Goal: Task Accomplishment & Management: Manage account settings

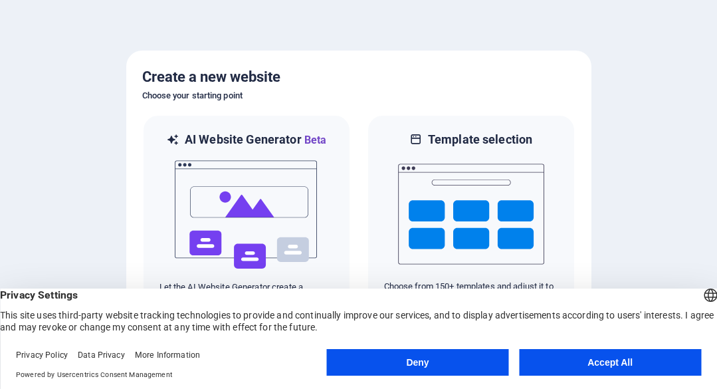
click at [618, 361] on button "Accept All" at bounding box center [610, 362] width 182 height 27
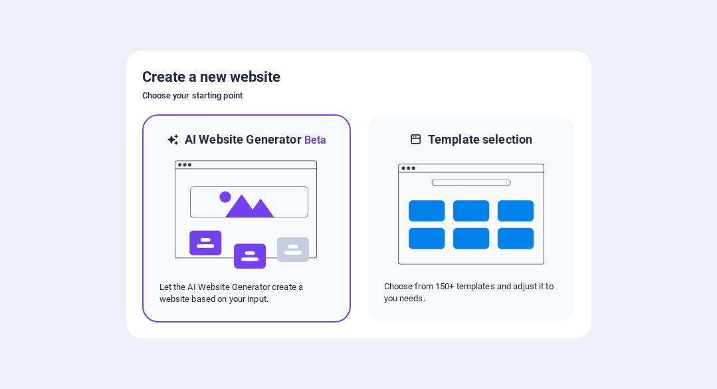
click at [277, 191] on img at bounding box center [246, 214] width 146 height 133
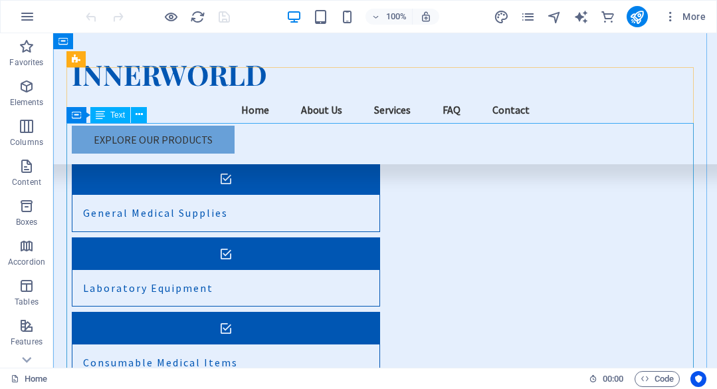
scroll to position [1926, 0]
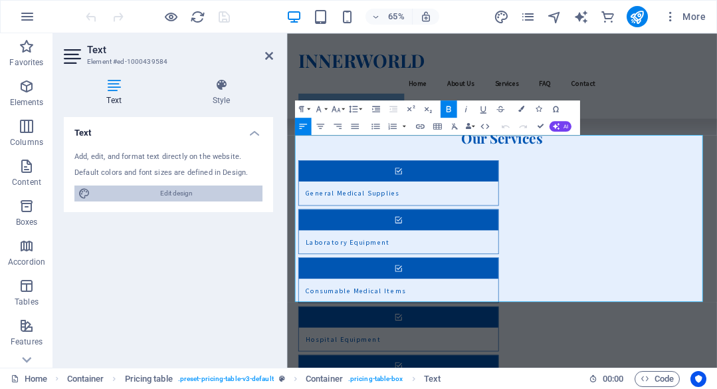
click at [200, 196] on span "Edit design" at bounding box center [176, 193] width 164 height 16
select select "px"
select select "200"
select select "px"
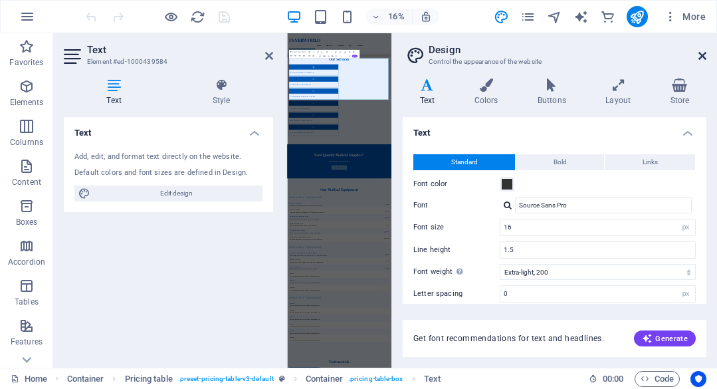
click at [703, 54] on icon at bounding box center [702, 55] width 8 height 11
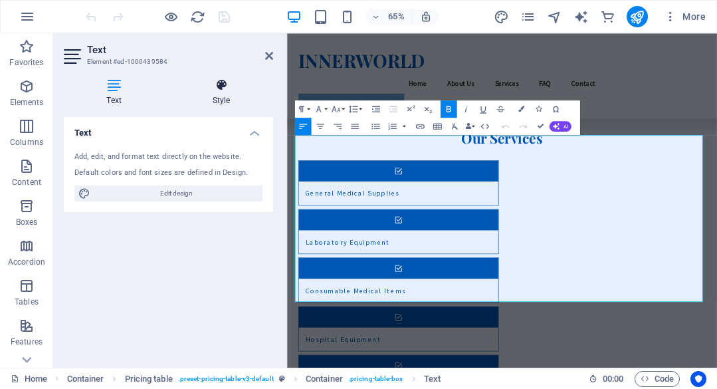
click at [230, 96] on h4 "Style" at bounding box center [221, 92] width 104 height 28
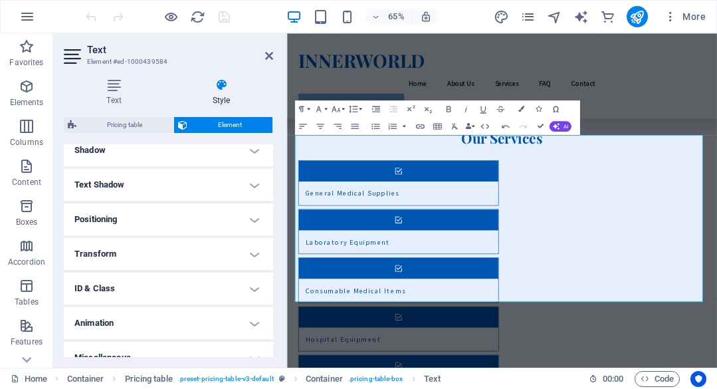
scroll to position [349, 0]
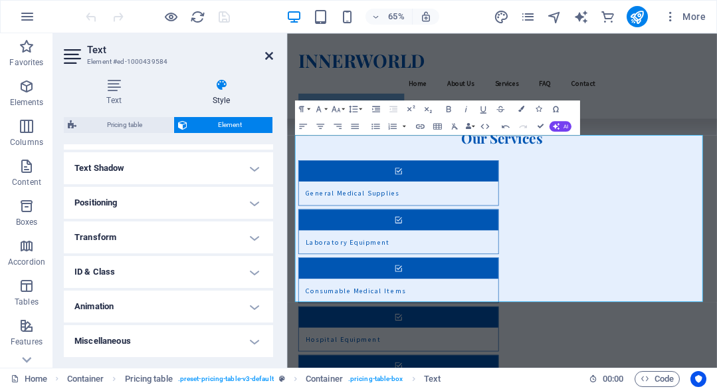
click at [270, 56] on icon at bounding box center [269, 55] width 8 height 11
click at [503, 56] on div "INNERWORLD Menu Home About Us Services FAQ Contact Explore Our Products" at bounding box center [617, 98] width 661 height 131
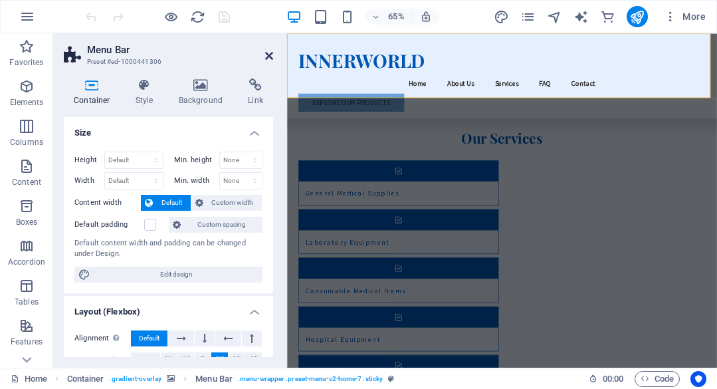
click at [265, 56] on icon at bounding box center [269, 55] width 8 height 11
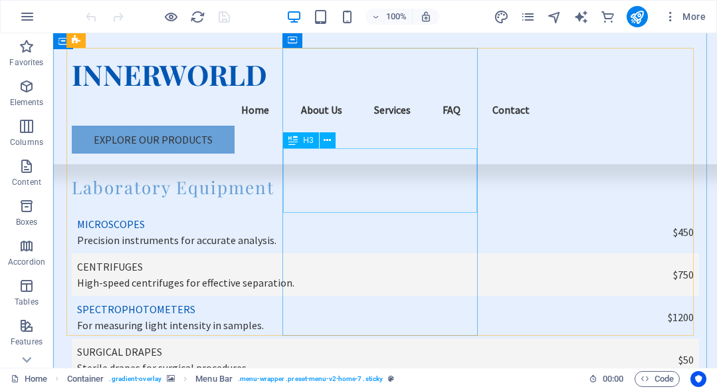
scroll to position [2657, 0]
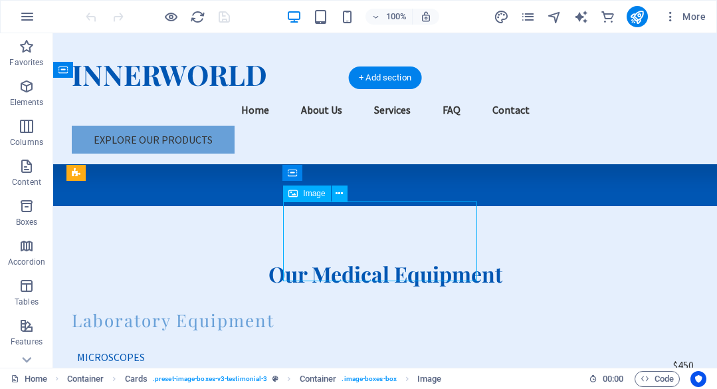
select select "px"
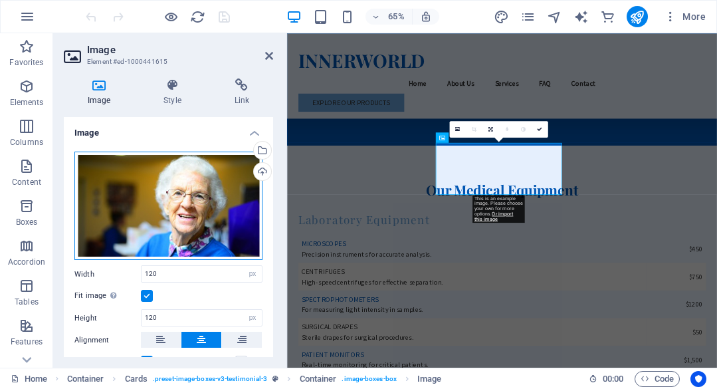
click at [196, 201] on div "Drag files here, click to choose files or select files from Files or our free s…" at bounding box center [168, 205] width 188 height 109
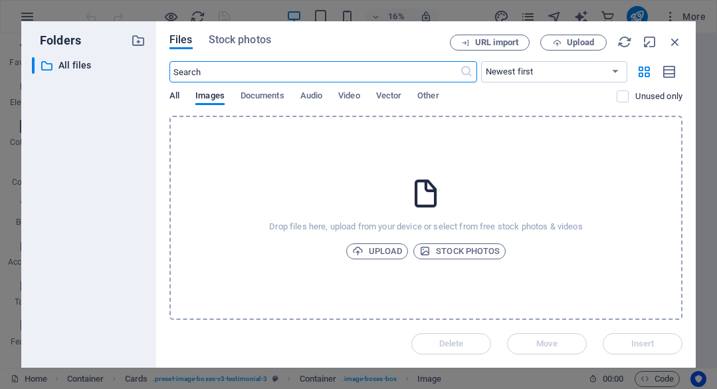
click at [177, 98] on span "All" at bounding box center [174, 97] width 10 height 19
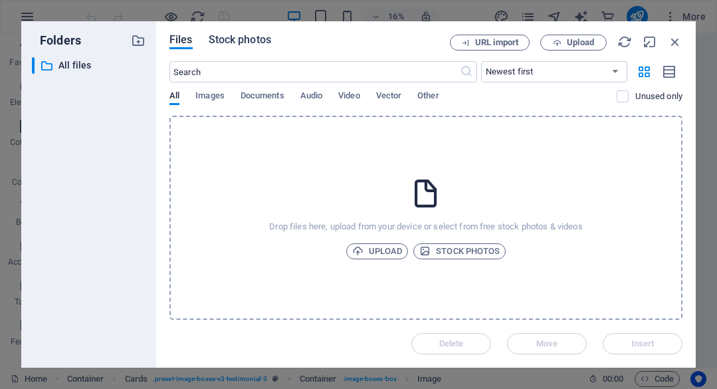
click at [250, 44] on span "Stock photos" at bounding box center [240, 40] width 62 height 16
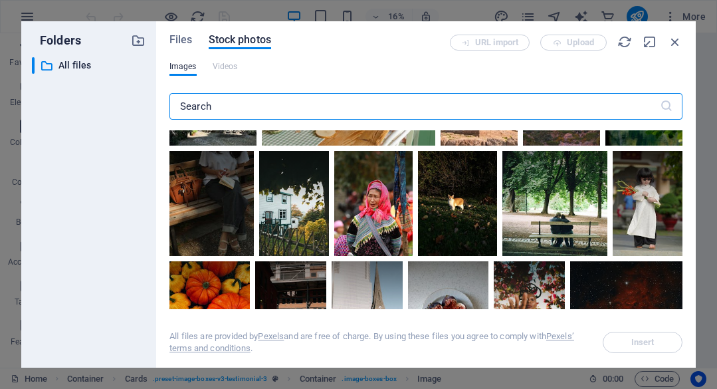
scroll to position [664, 0]
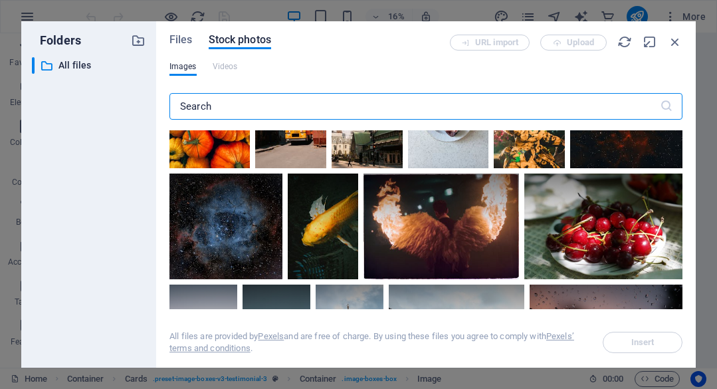
click at [390, 109] on input "text" at bounding box center [414, 106] width 490 height 27
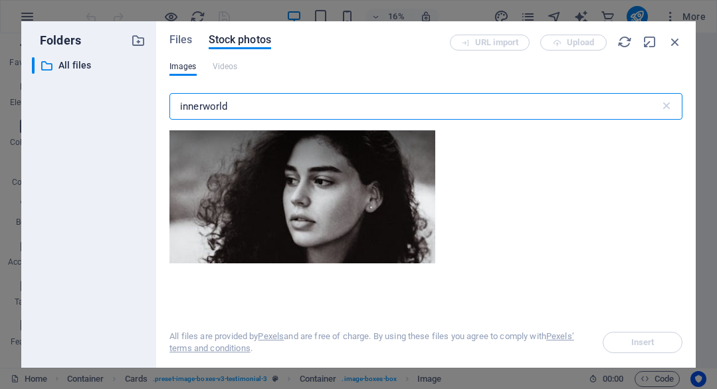
click at [390, 109] on input "innerworld" at bounding box center [414, 106] width 490 height 27
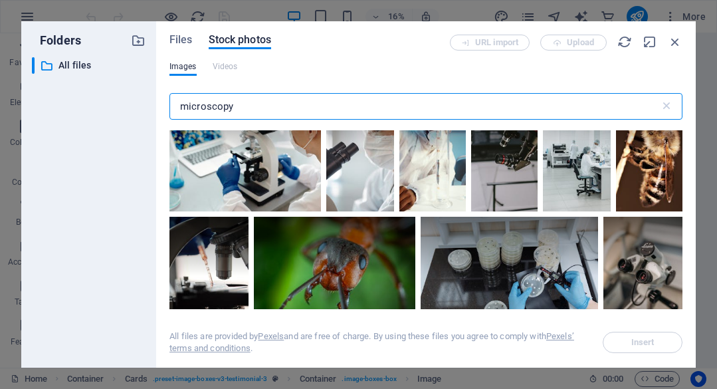
scroll to position [731, 0]
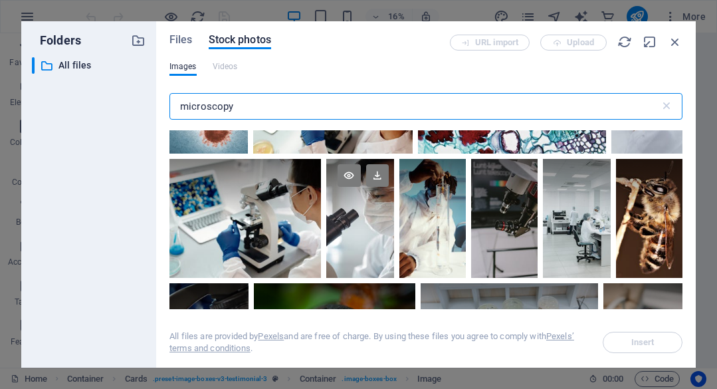
type input "microscopy"
click at [363, 230] on div at bounding box center [359, 218] width 67 height 118
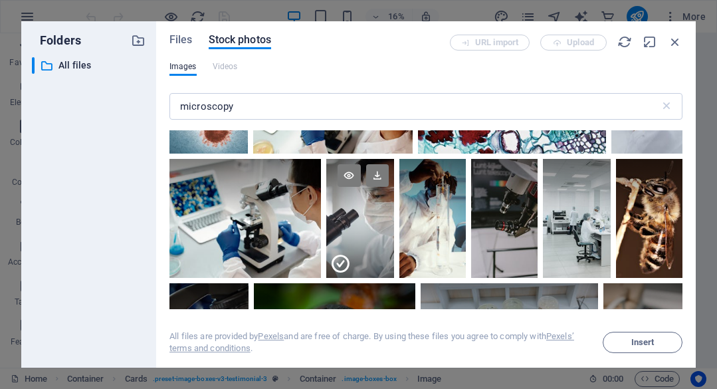
click at [337, 258] on icon at bounding box center [339, 263] width 21 height 21
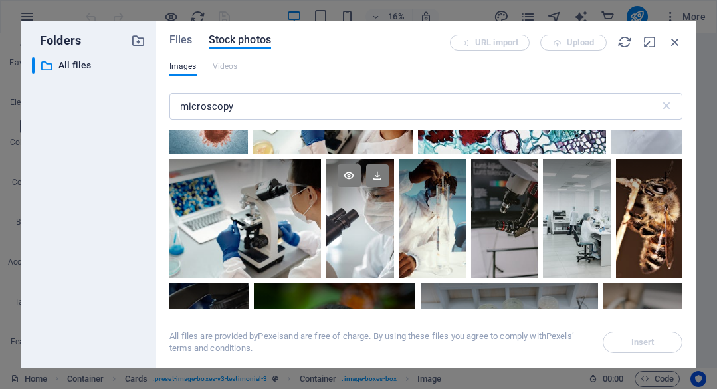
click at [353, 234] on div at bounding box center [359, 218] width 67 height 118
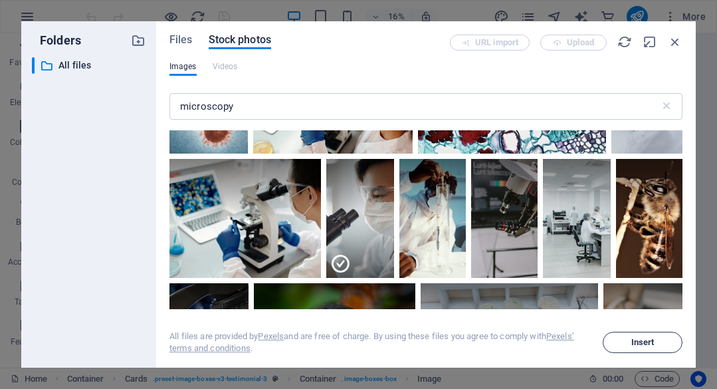
click at [648, 341] on span "Insert" at bounding box center [642, 342] width 23 height 8
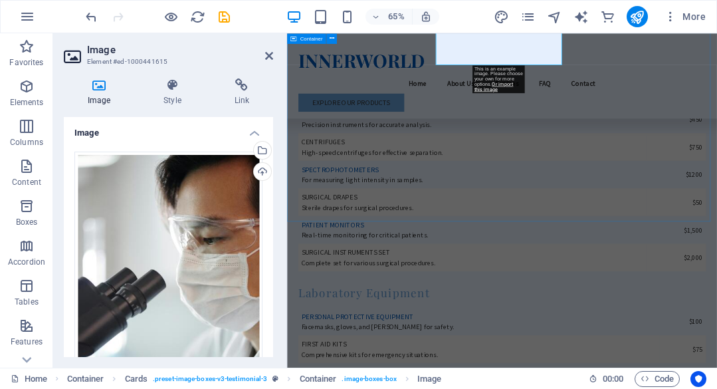
scroll to position [2989, 0]
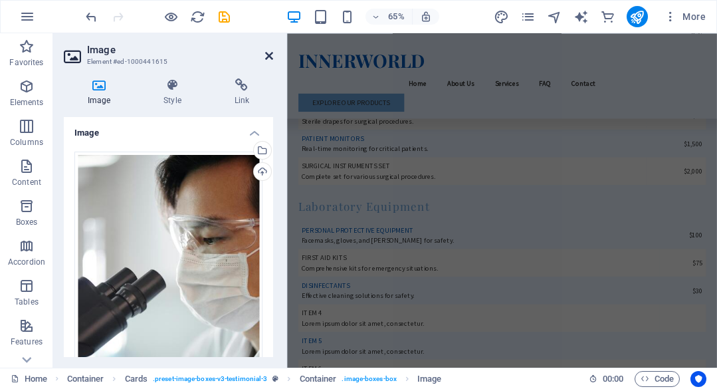
click at [269, 60] on icon at bounding box center [269, 55] width 8 height 11
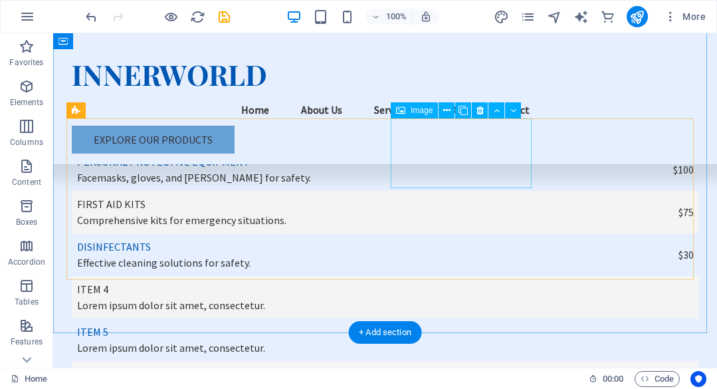
scroll to position [3096, 0]
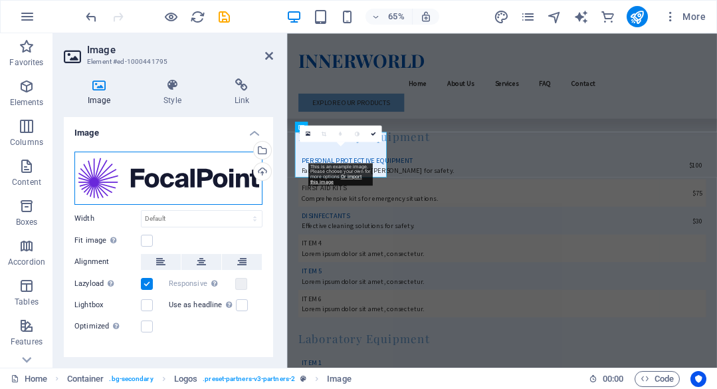
click at [175, 182] on div "Drag files here, click to choose files or select files from Files or our free s…" at bounding box center [168, 177] width 188 height 53
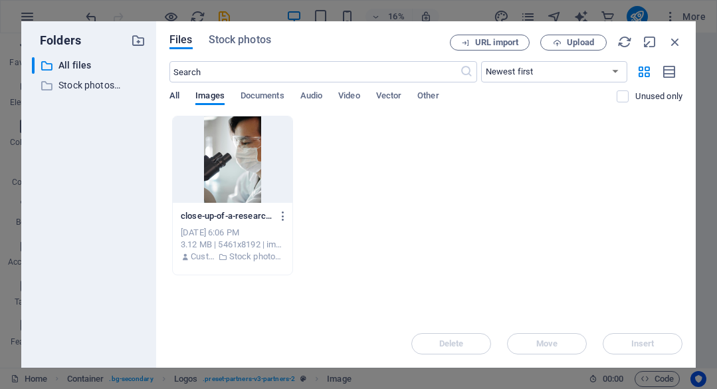
click at [174, 96] on span "All" at bounding box center [174, 97] width 10 height 19
click at [213, 97] on span "Images" at bounding box center [209, 97] width 29 height 19
click at [181, 97] on div "All Images Documents Audio Video Vector Other" at bounding box center [392, 102] width 447 height 25
click at [173, 95] on span "All" at bounding box center [174, 97] width 10 height 19
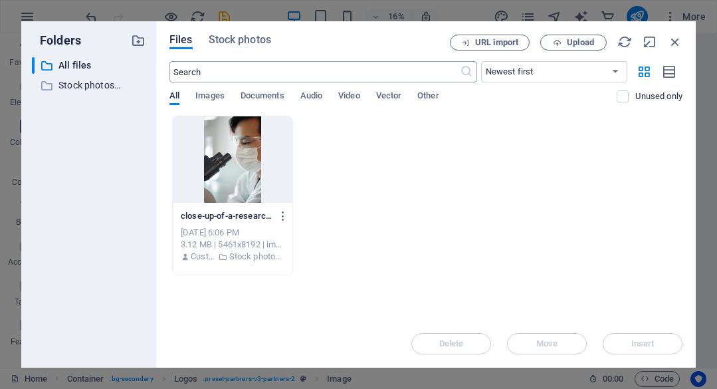
click at [237, 72] on input "text" at bounding box center [314, 71] width 290 height 21
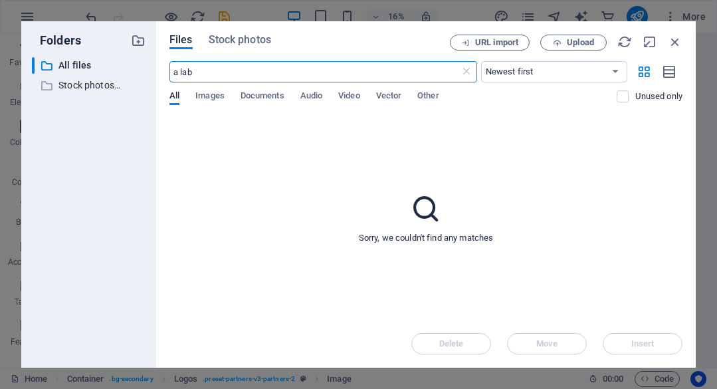
click at [238, 71] on input "a lab" at bounding box center [314, 71] width 290 height 21
type input "a lab"
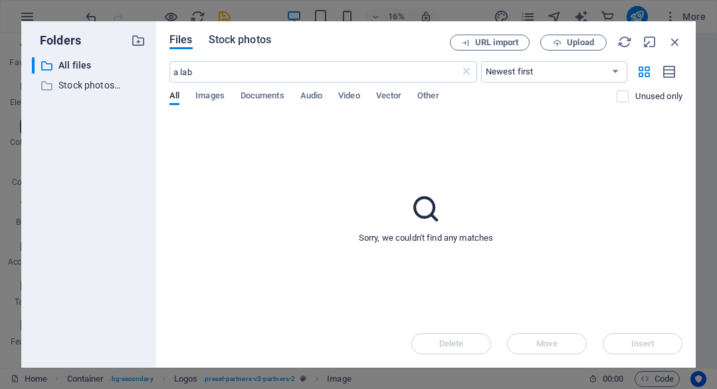
click at [238, 38] on span "Stock photos" at bounding box center [240, 40] width 62 height 16
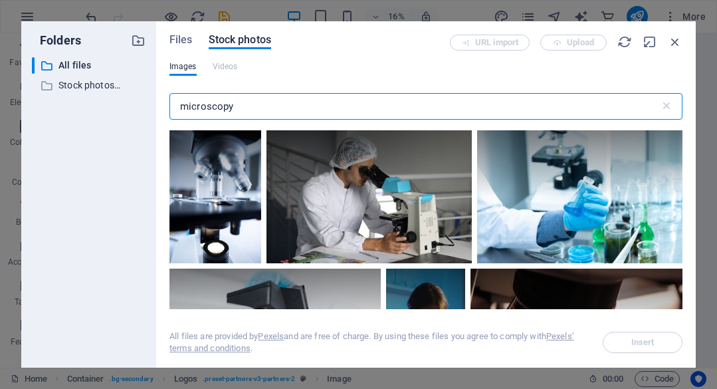
click at [260, 110] on input "microscopy" at bounding box center [414, 106] width 490 height 27
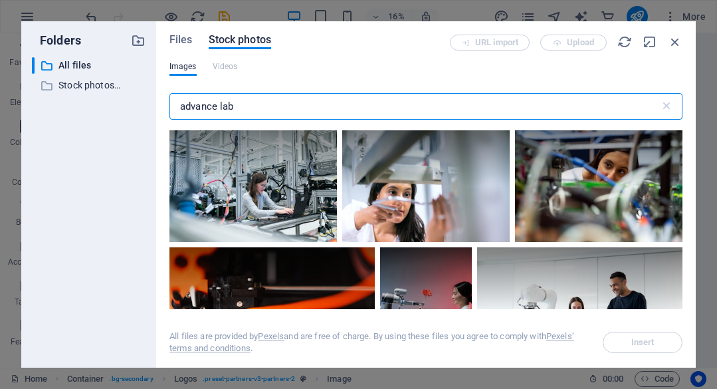
type input "advance lab"
click at [561, 54] on div "Files Stock photos URL import Upload Images Videos advance lab ​ All files are …" at bounding box center [425, 194] width 513 height 319
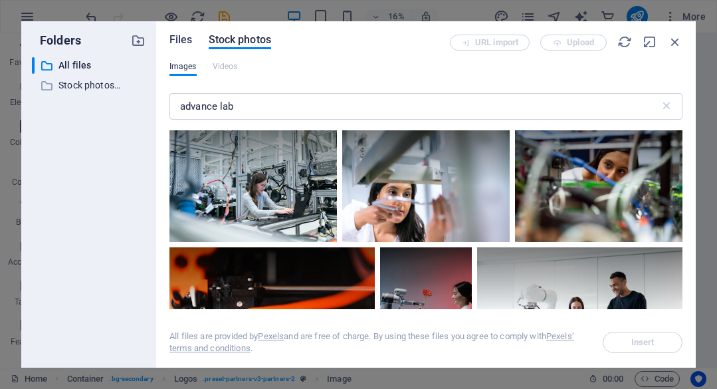
click at [183, 35] on span "Files" at bounding box center [180, 40] width 23 height 16
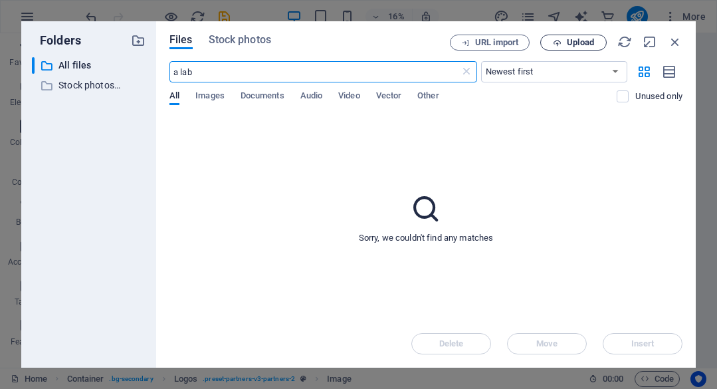
click at [570, 39] on span "Upload" at bounding box center [580, 43] width 27 height 8
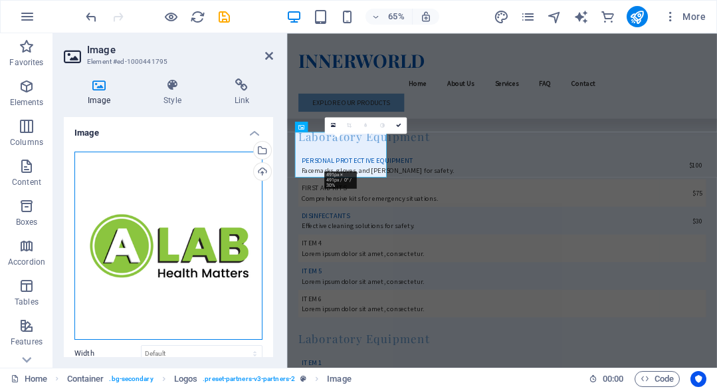
click at [199, 185] on div "Drag files here, click to choose files or select files from Files or our free s…" at bounding box center [168, 245] width 188 height 188
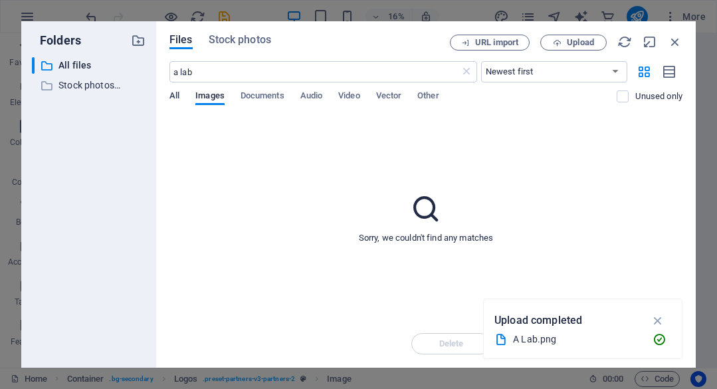
click at [178, 95] on span "All" at bounding box center [174, 97] width 10 height 19
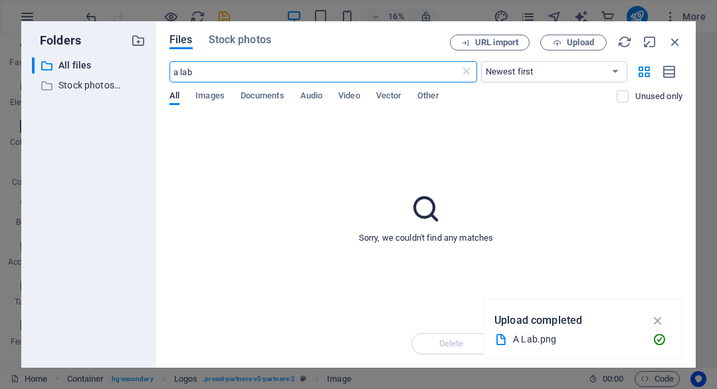
click at [206, 76] on input "a lab" at bounding box center [314, 71] width 290 height 21
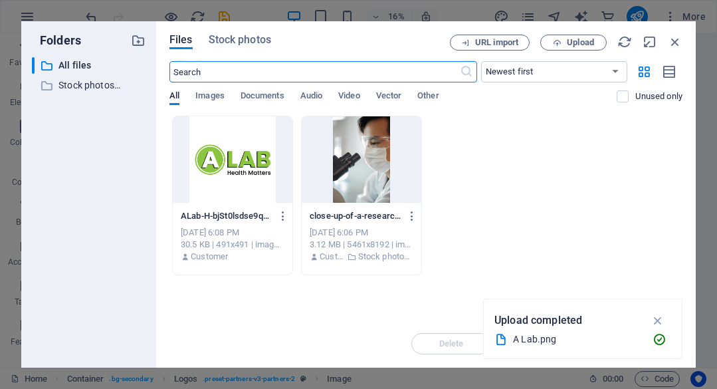
click at [245, 162] on div at bounding box center [233, 159] width 120 height 86
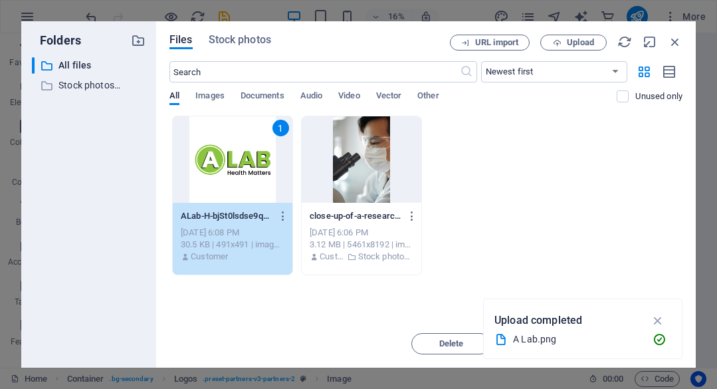
click at [259, 163] on div "1" at bounding box center [233, 159] width 120 height 86
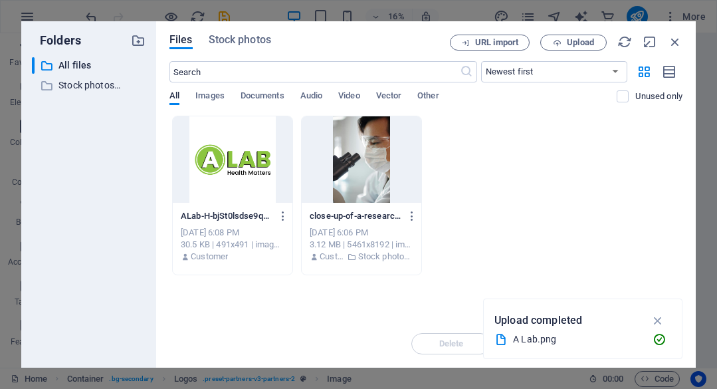
click at [259, 163] on div at bounding box center [233, 159] width 120 height 86
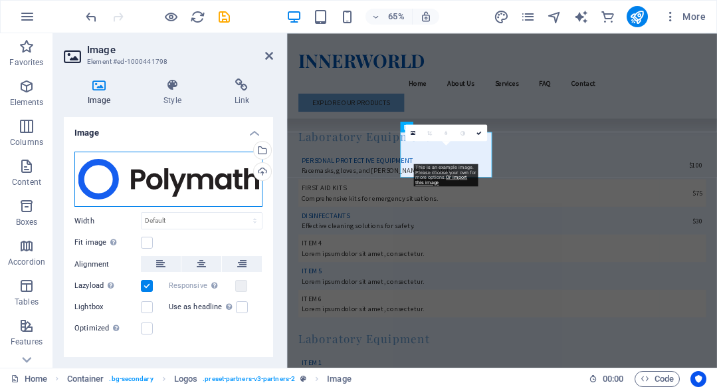
click at [193, 184] on div "Drag files here, click to choose files or select files from Files or our free s…" at bounding box center [168, 179] width 188 height 56
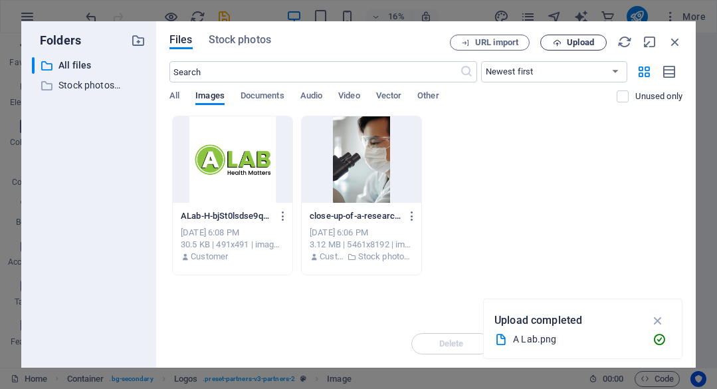
click at [567, 43] on span "Upload" at bounding box center [580, 43] width 27 height 8
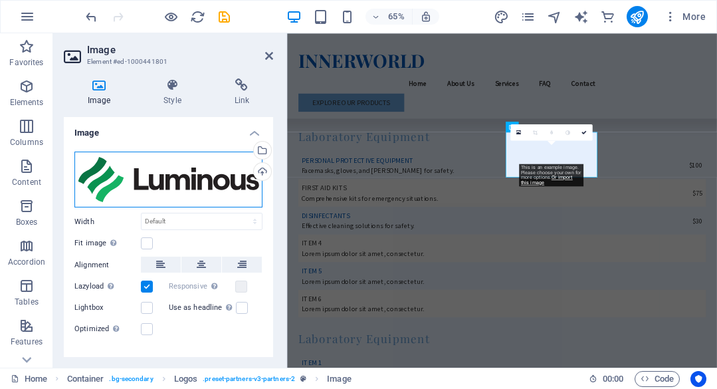
click at [178, 171] on div "Drag files here, click to choose files or select files from Files or our free s…" at bounding box center [168, 179] width 188 height 56
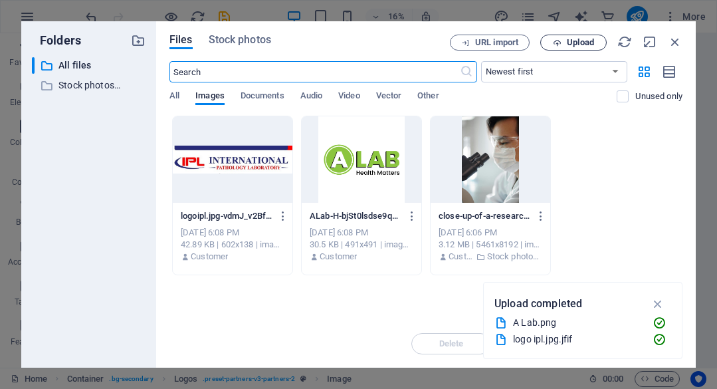
click at [590, 43] on span "Upload" at bounding box center [580, 43] width 27 height 8
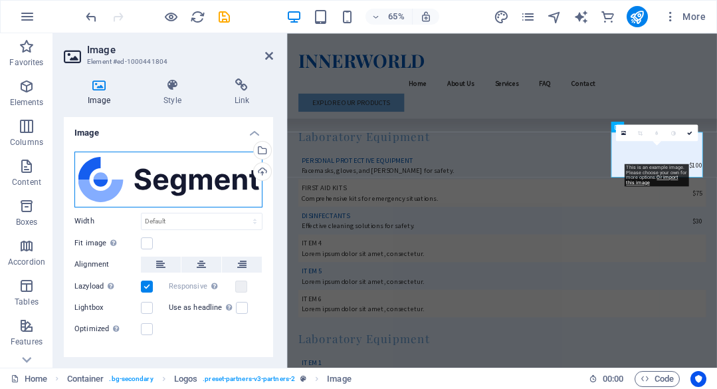
click at [214, 177] on div "Drag files here, click to choose files or select files from Files or our free s…" at bounding box center [168, 179] width 188 height 56
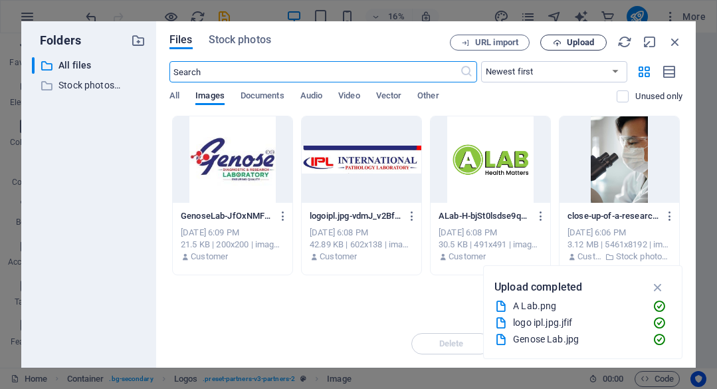
click at [583, 41] on span "Upload" at bounding box center [580, 43] width 27 height 8
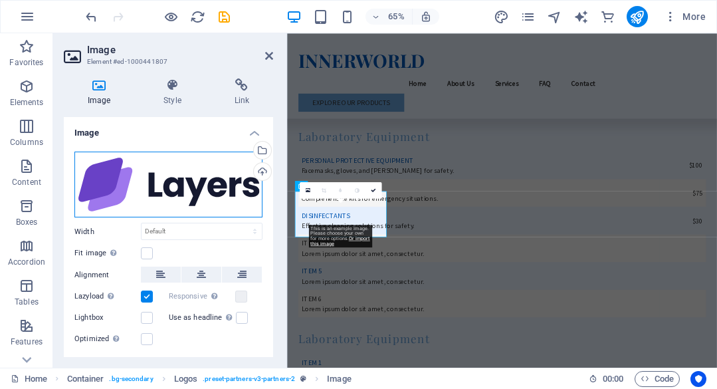
click at [230, 175] on div "Drag files here, click to choose files or select files from Files or our free s…" at bounding box center [168, 184] width 188 height 66
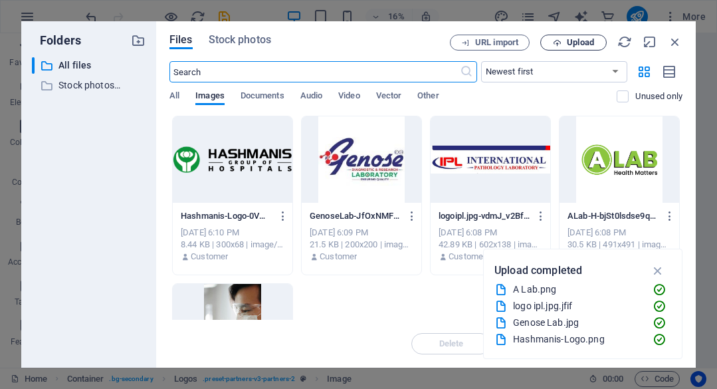
click at [584, 41] on span "Upload" at bounding box center [580, 43] width 27 height 8
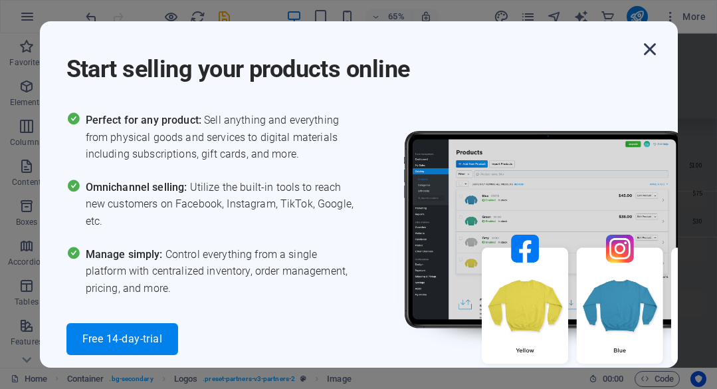
click at [652, 48] on icon "button" at bounding box center [650, 49] width 24 height 24
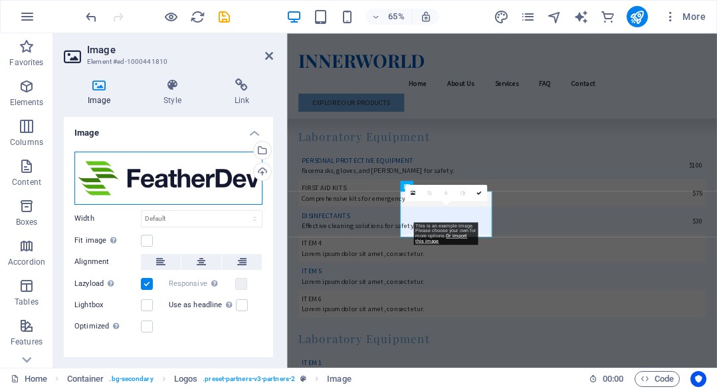
click at [185, 177] on div "Drag files here, click to choose files or select files from Files or our free s…" at bounding box center [168, 177] width 188 height 53
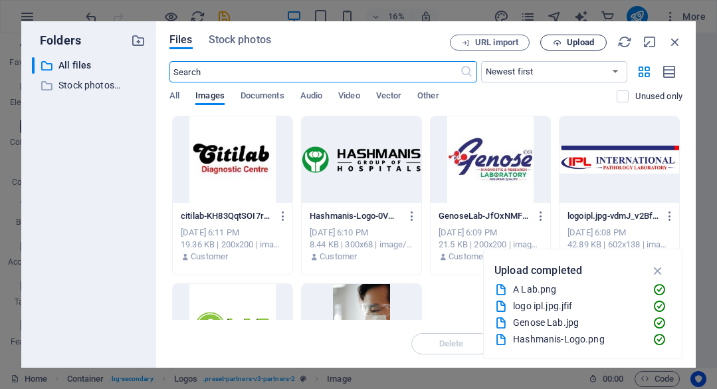
click at [569, 43] on span "Upload" at bounding box center [580, 43] width 27 height 8
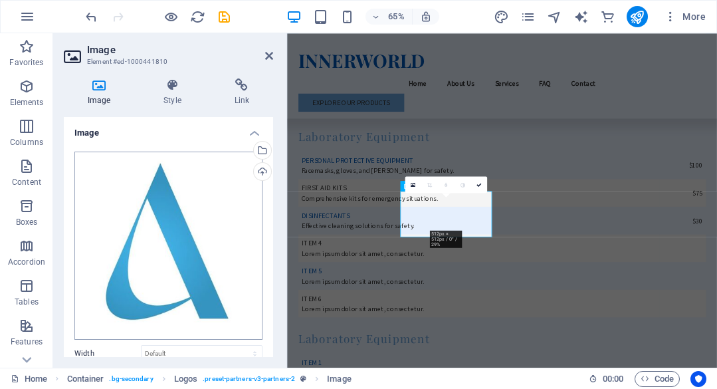
scroll to position [152, 0]
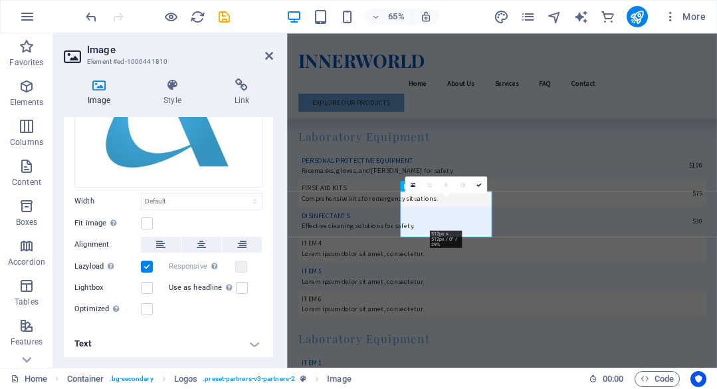
click at [240, 344] on h4 "Text" at bounding box center [168, 343] width 209 height 32
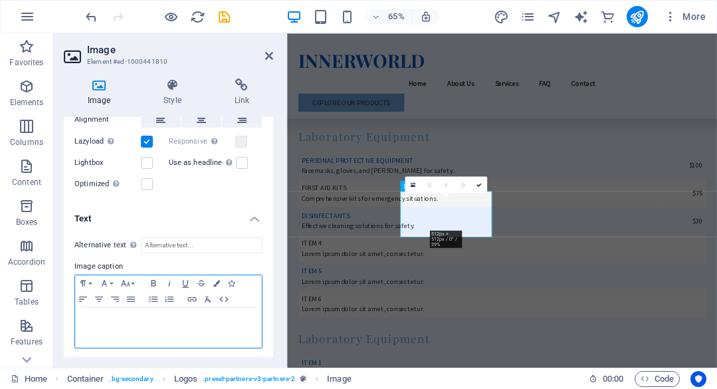
click at [196, 323] on p at bounding box center [168, 320] width 173 height 12
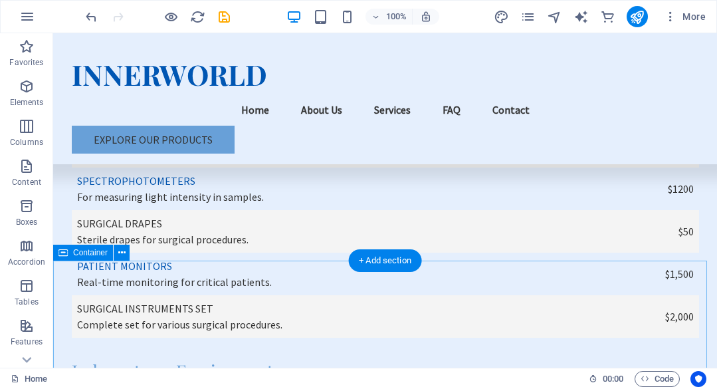
scroll to position [3183, 0]
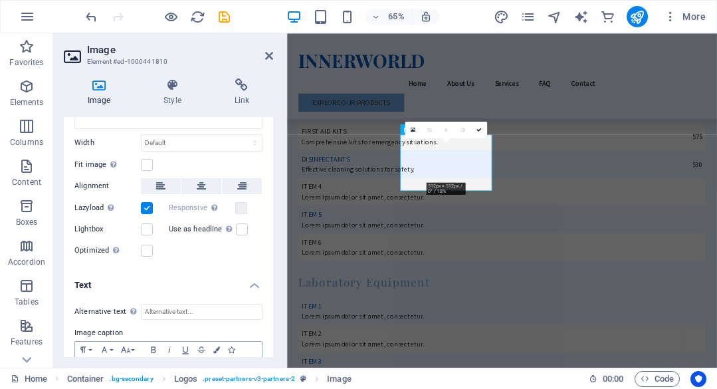
scroll to position [277, 0]
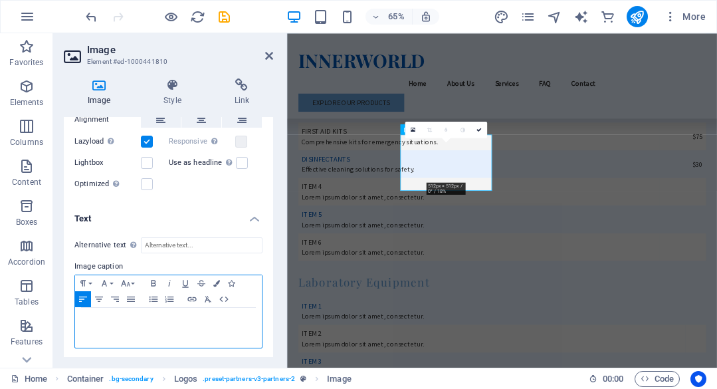
click at [193, 323] on p at bounding box center [168, 320] width 173 height 12
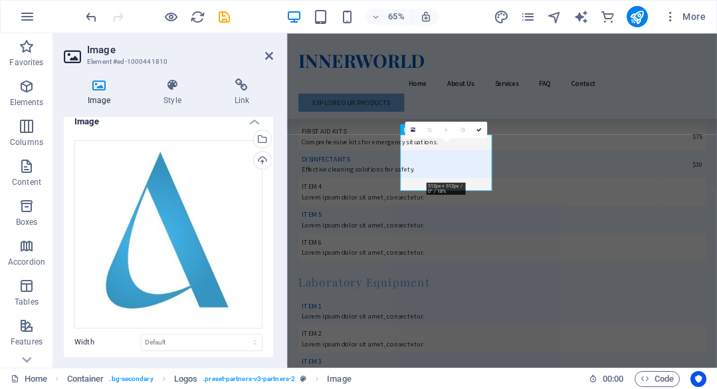
scroll to position [211, 0]
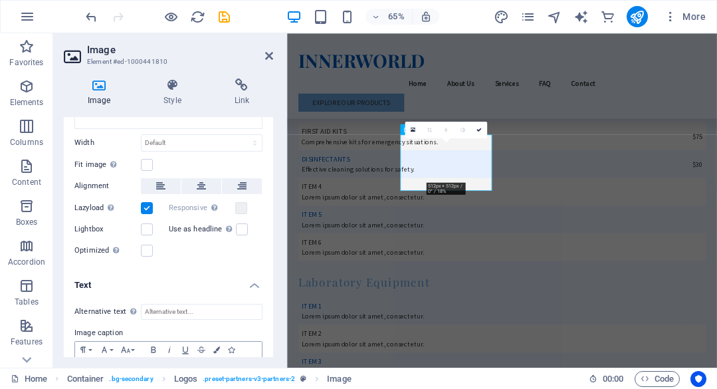
click at [146, 206] on label at bounding box center [147, 208] width 12 height 12
click at [0, 0] on input "Lazyload Loading images after the page loads improves page speed." at bounding box center [0, 0] width 0 height 0
click at [478, 130] on icon at bounding box center [478, 129] width 5 height 5
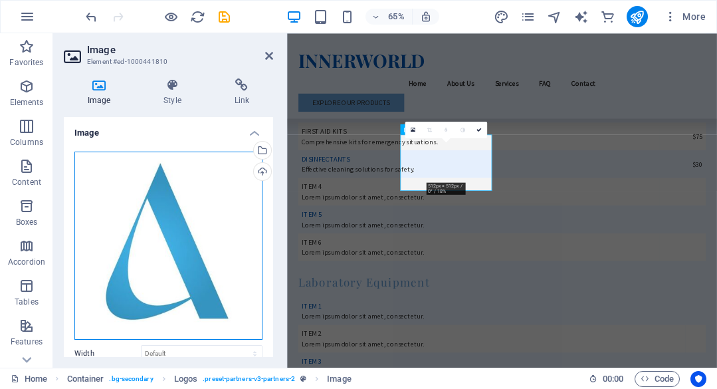
click at [183, 213] on div "Drag files here, click to choose files or select files from Files or our free s…" at bounding box center [168, 245] width 188 height 188
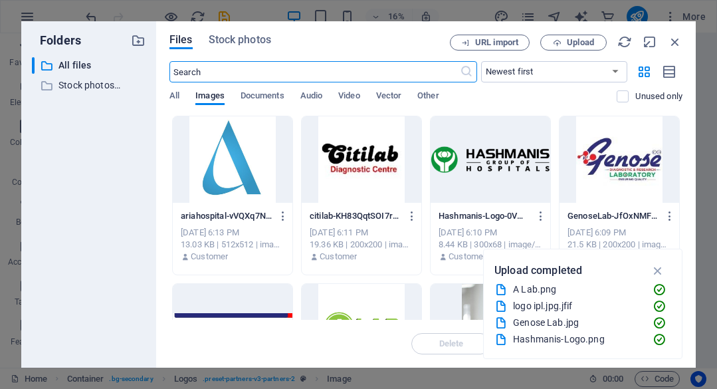
click at [251, 169] on div at bounding box center [233, 159] width 120 height 86
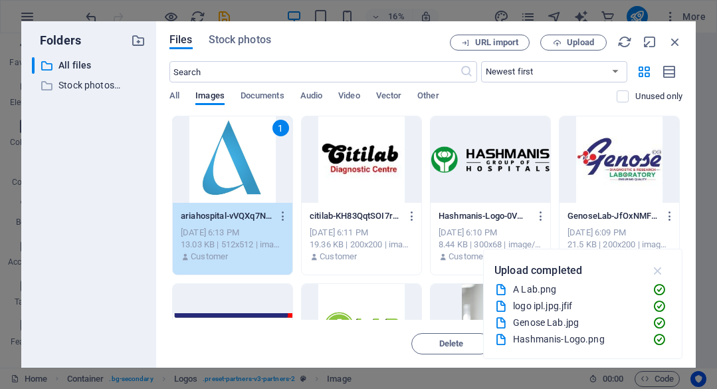
click at [658, 274] on icon "button" at bounding box center [657, 270] width 15 height 15
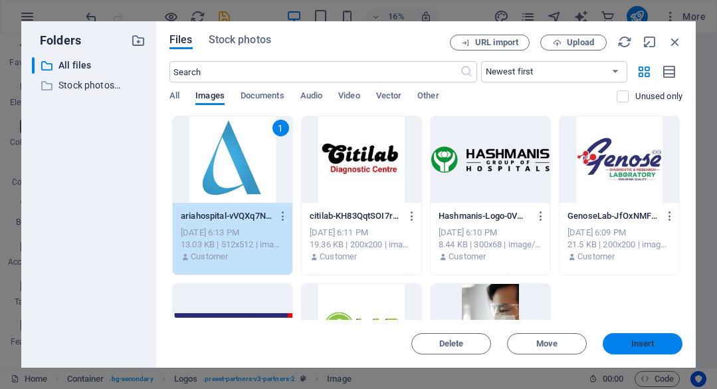
click at [645, 339] on span "Insert" at bounding box center [642, 343] width 23 height 8
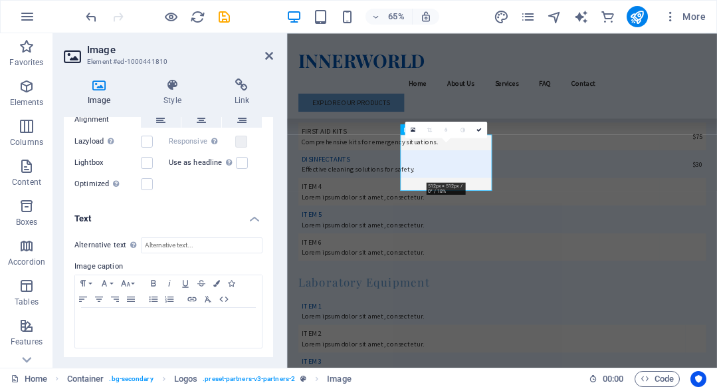
scroll to position [144, 0]
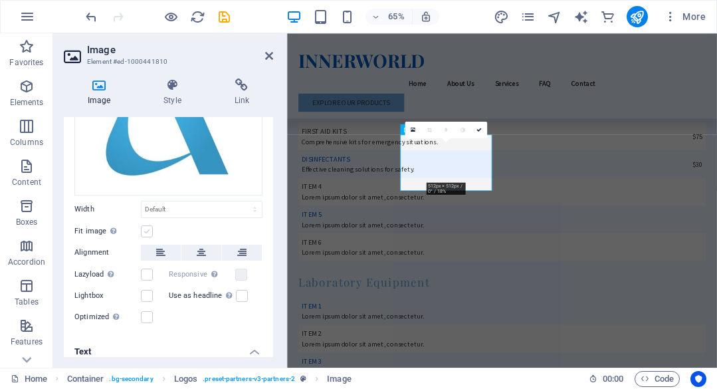
click at [149, 230] on label at bounding box center [147, 231] width 12 height 12
click at [0, 0] on input "Fit image Automatically fit image to a fixed width and height" at bounding box center [0, 0] width 0 height 0
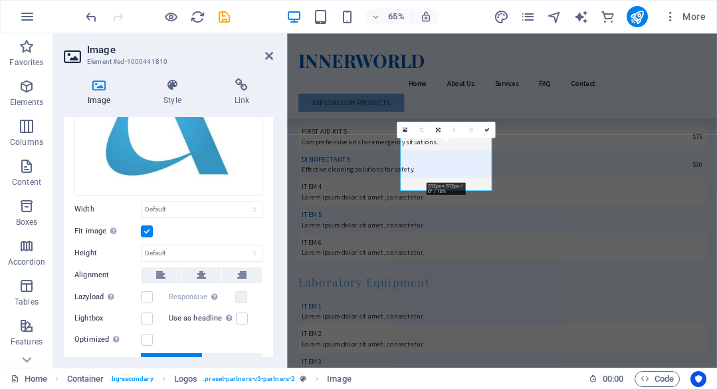
click at [149, 230] on label at bounding box center [147, 231] width 12 height 12
click at [0, 0] on input "Fit image Automatically fit image to a fixed width and height" at bounding box center [0, 0] width 0 height 0
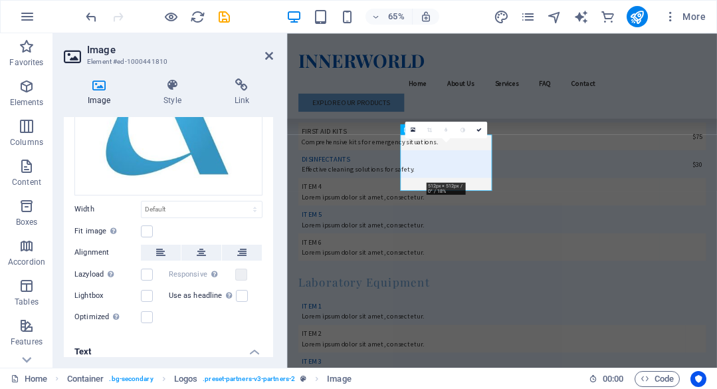
scroll to position [277, 0]
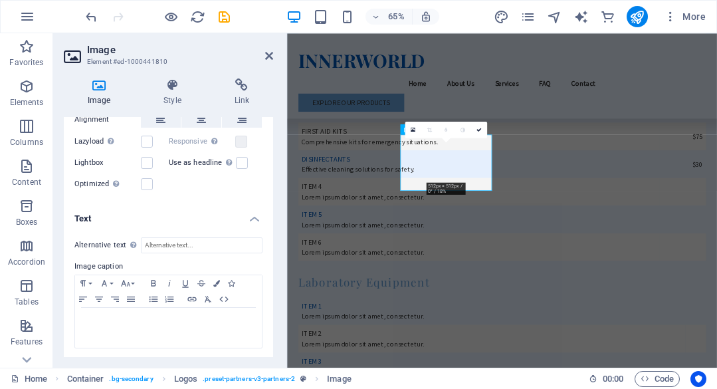
click at [252, 216] on h4 "Text" at bounding box center [168, 215] width 209 height 24
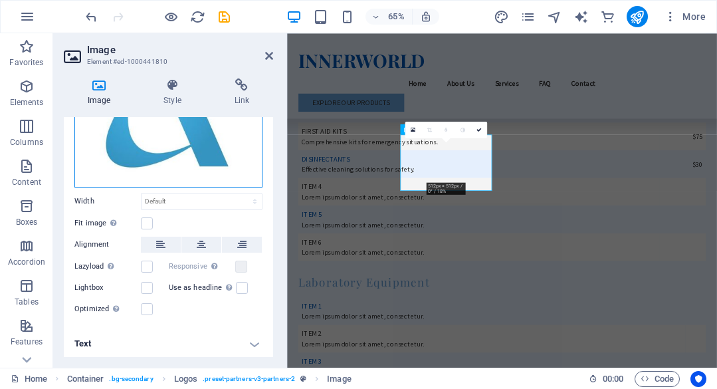
click at [183, 172] on div "Drag files here, click to choose files or select files from Files or our free s…" at bounding box center [168, 93] width 188 height 188
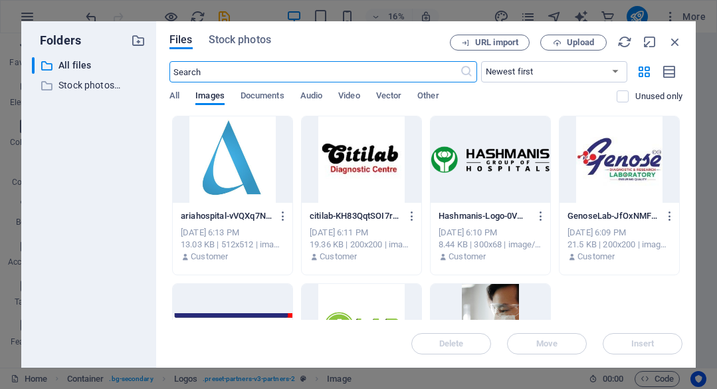
click at [492, 177] on div at bounding box center [490, 159] width 120 height 86
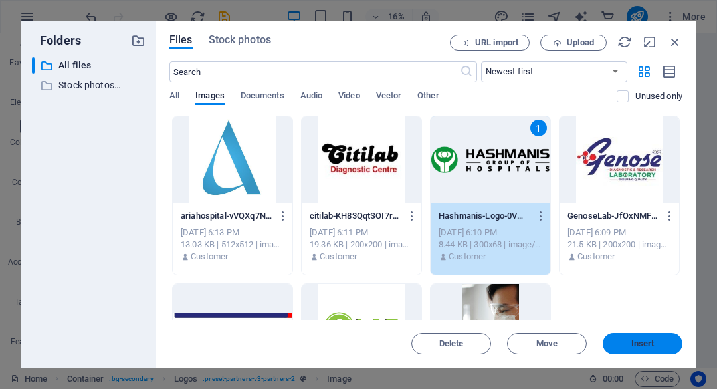
click at [645, 341] on span "Insert" at bounding box center [642, 343] width 23 height 8
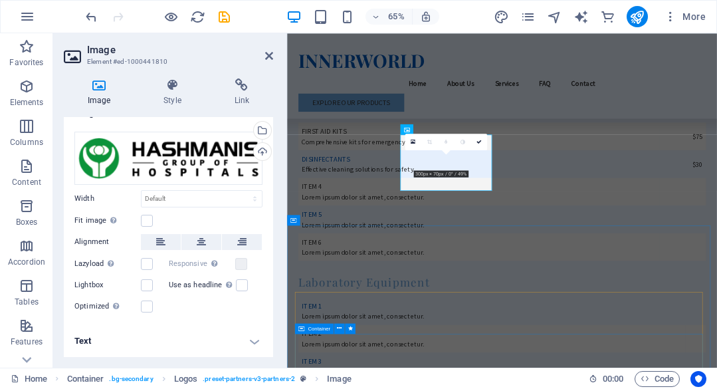
scroll to position [20, 0]
click at [266, 54] on icon at bounding box center [269, 55] width 8 height 11
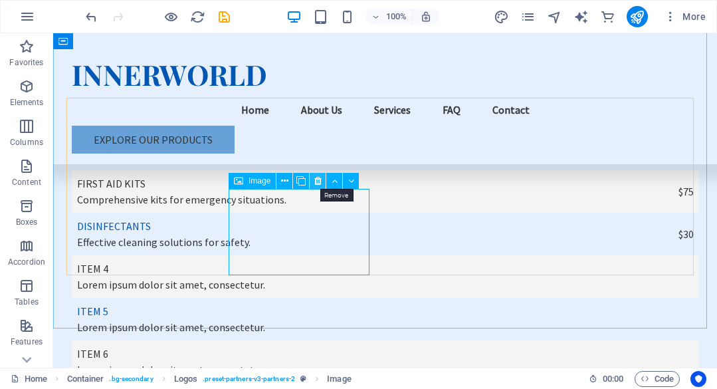
click at [317, 184] on icon at bounding box center [317, 181] width 7 height 14
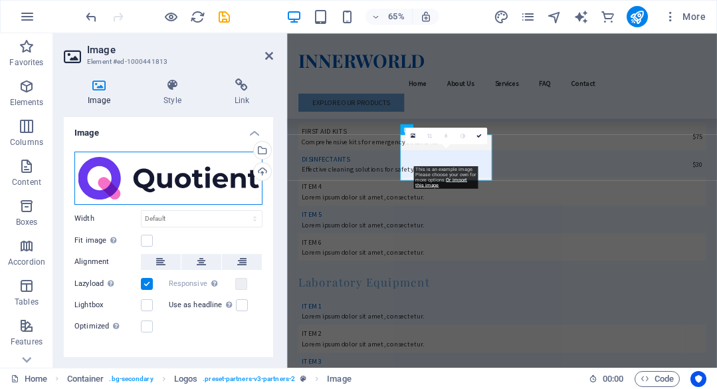
click at [137, 181] on div "Drag files here, click to choose files or select files from Files or our free s…" at bounding box center [168, 177] width 188 height 53
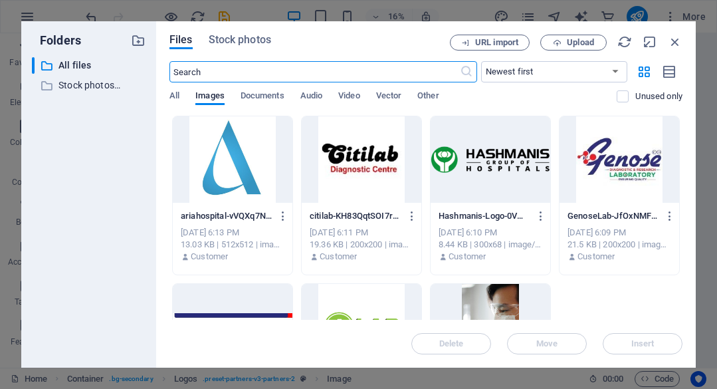
click at [252, 159] on div at bounding box center [233, 159] width 120 height 86
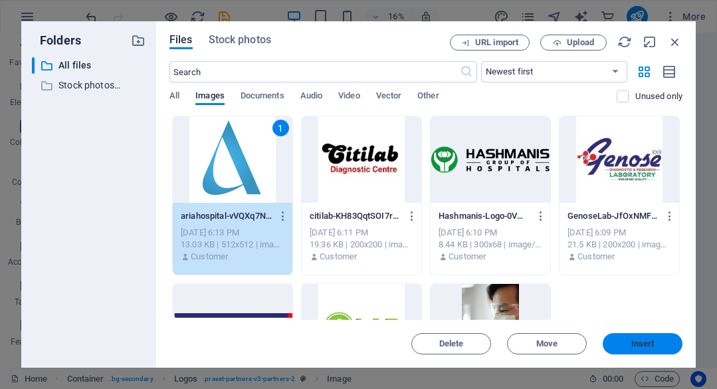
click at [632, 337] on button "Insert" at bounding box center [642, 343] width 80 height 21
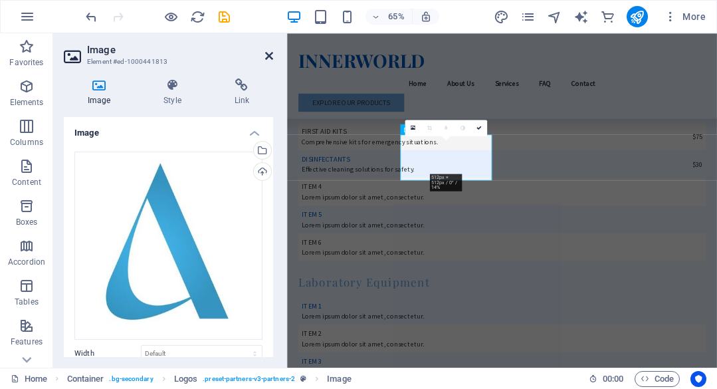
click at [271, 53] on icon at bounding box center [269, 55] width 8 height 11
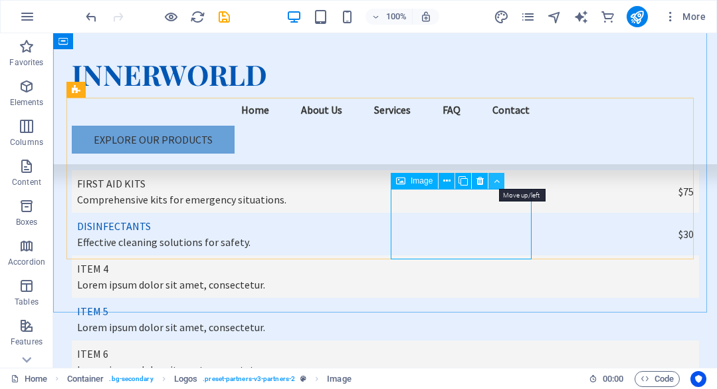
click at [494, 183] on icon at bounding box center [496, 181] width 6 height 14
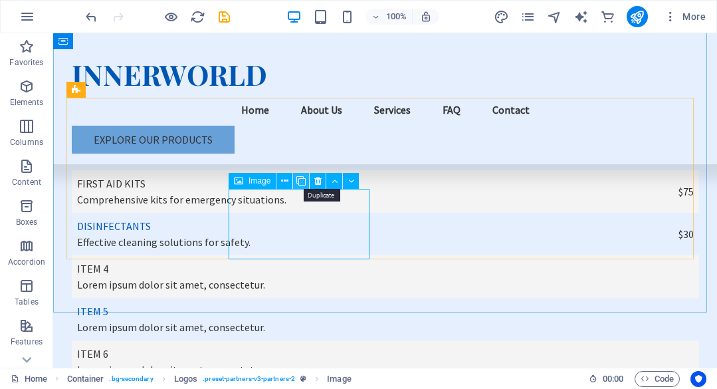
click at [303, 183] on icon at bounding box center [300, 181] width 9 height 14
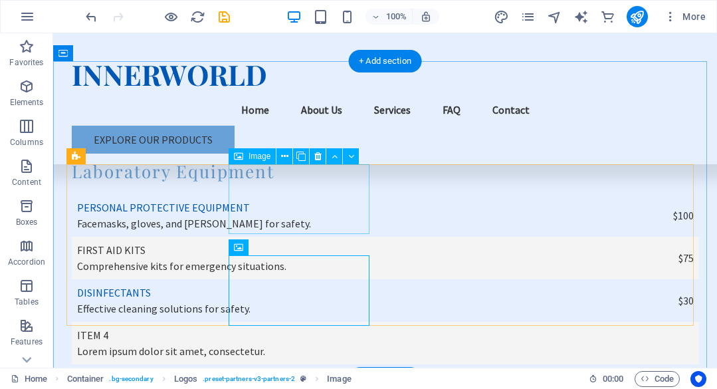
scroll to position [3183, 0]
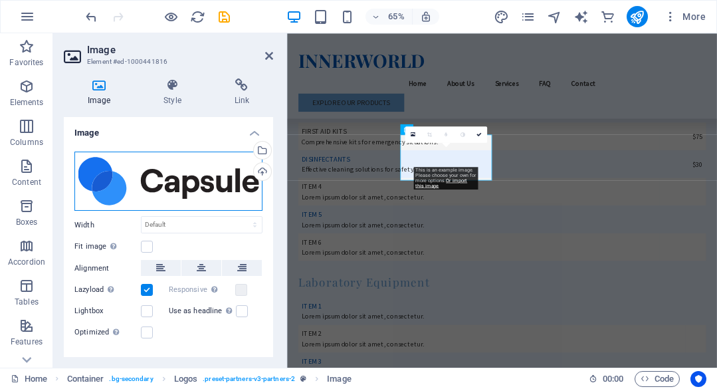
click at [162, 187] on div "Drag files here, click to choose files or select files from Files or our free s…" at bounding box center [168, 180] width 188 height 59
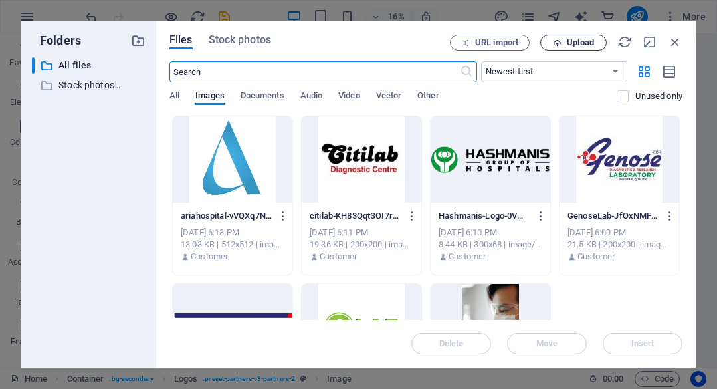
click at [573, 39] on span "Upload" at bounding box center [580, 43] width 27 height 8
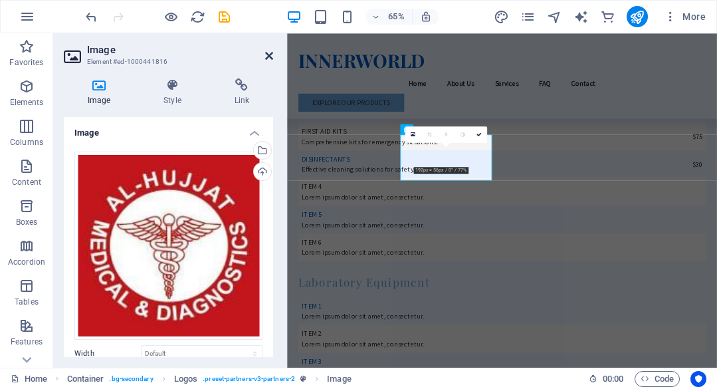
click at [271, 54] on icon at bounding box center [269, 55] width 8 height 11
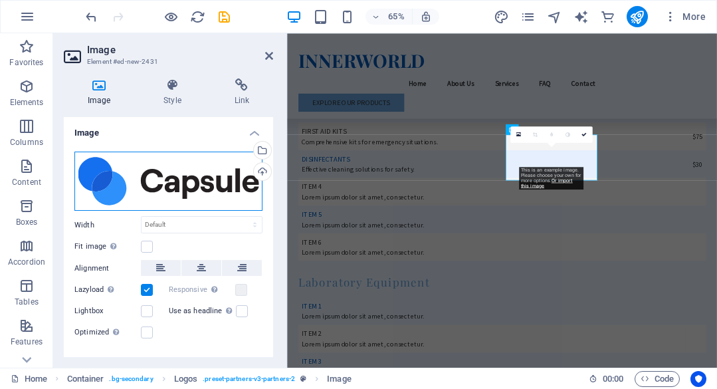
click at [163, 185] on div "Drag files here, click to choose files or select files from Files or our free s…" at bounding box center [168, 180] width 188 height 59
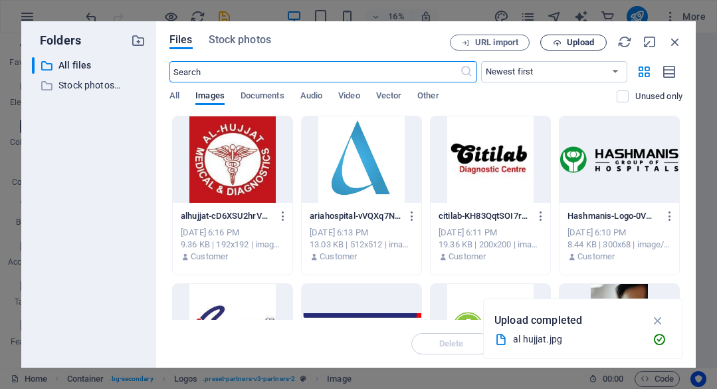
click at [569, 42] on span "Upload" at bounding box center [580, 43] width 27 height 8
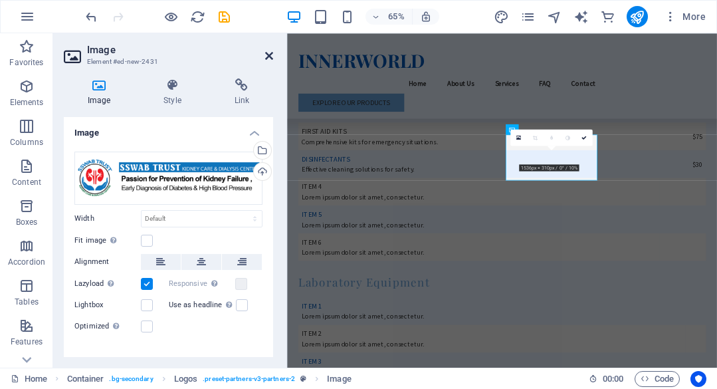
drag, startPoint x: 268, startPoint y: 58, endPoint x: 220, endPoint y: 33, distance: 54.4
click at [268, 58] on icon at bounding box center [269, 55] width 8 height 11
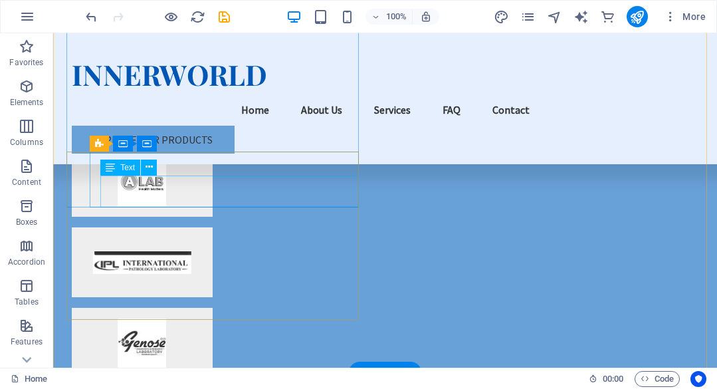
scroll to position [4844, 0]
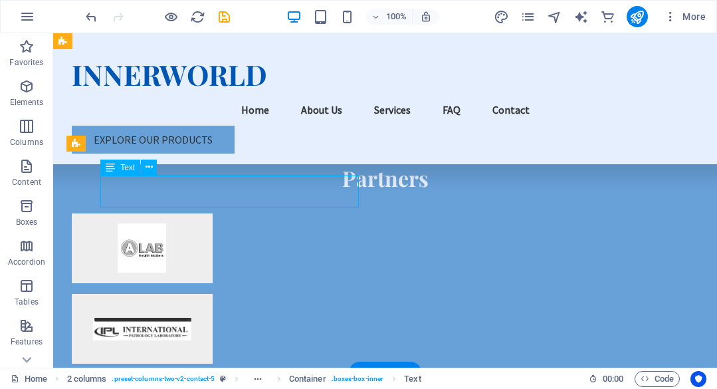
click at [197, 197] on div "H2 Container Container Menu Bar H2 Text Text Container Counter Container Contai…" at bounding box center [385, 200] width 664 height 334
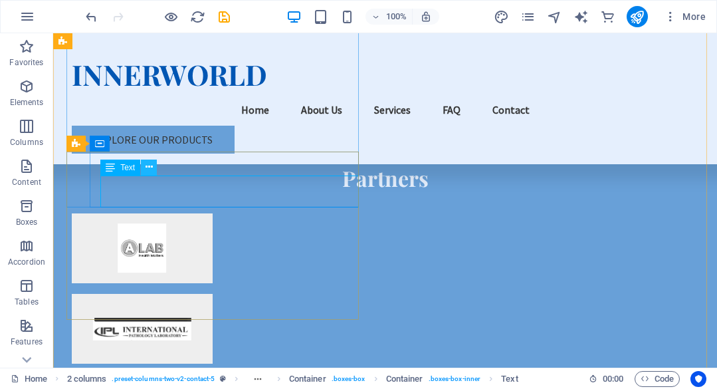
click at [147, 168] on icon at bounding box center [148, 167] width 7 height 14
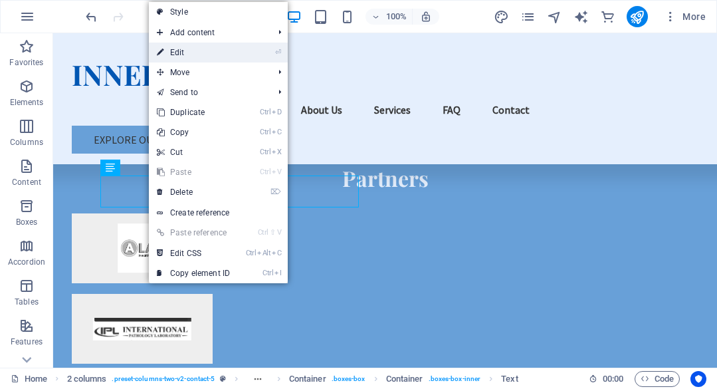
click at [213, 45] on link "⏎ Edit" at bounding box center [193, 53] width 89 height 20
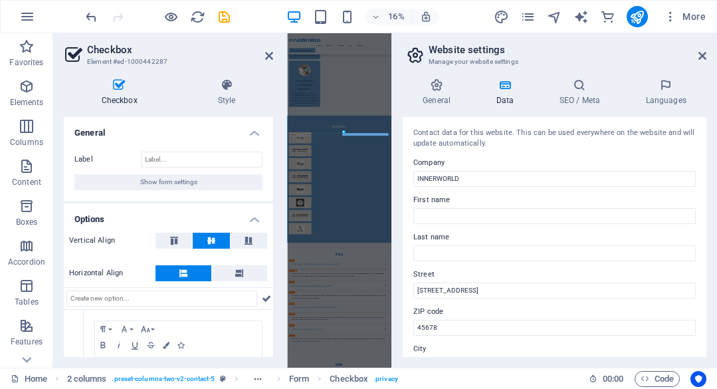
scroll to position [66, 0]
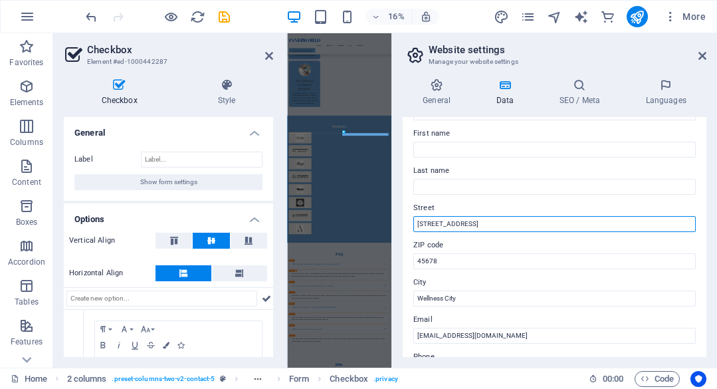
click at [513, 225] on input "[STREET_ADDRESS]" at bounding box center [554, 224] width 282 height 16
type input "Shop # A-10"
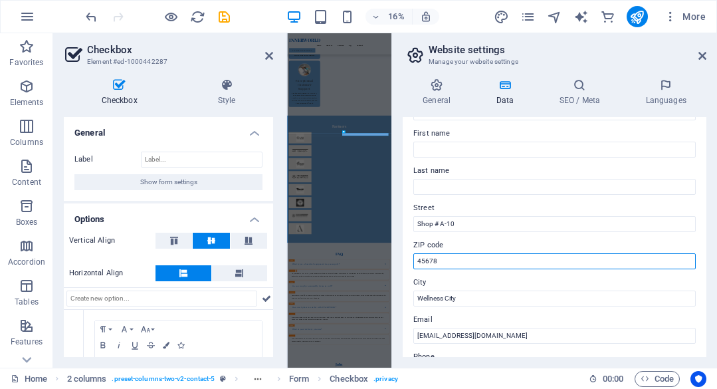
click at [495, 264] on input "45678" at bounding box center [554, 261] width 282 height 16
type input "75850"
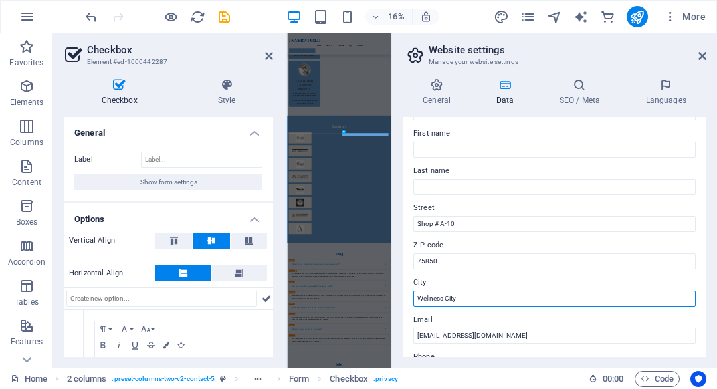
click at [502, 292] on input "Wellness City" at bounding box center [554, 298] width 282 height 16
click at [502, 292] on input "[GEOGRAPHIC_DATA]" at bounding box center [554, 298] width 282 height 16
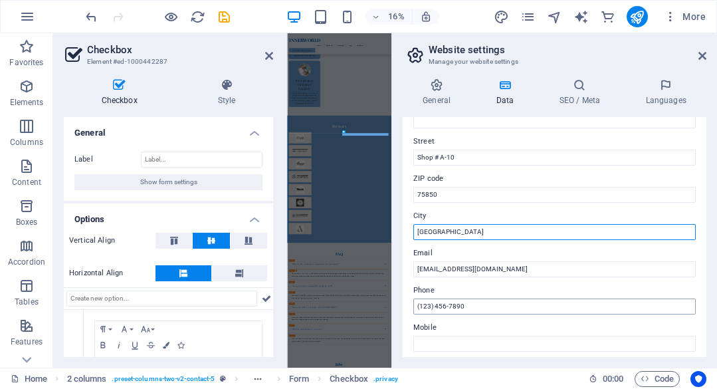
type input "[GEOGRAPHIC_DATA]"
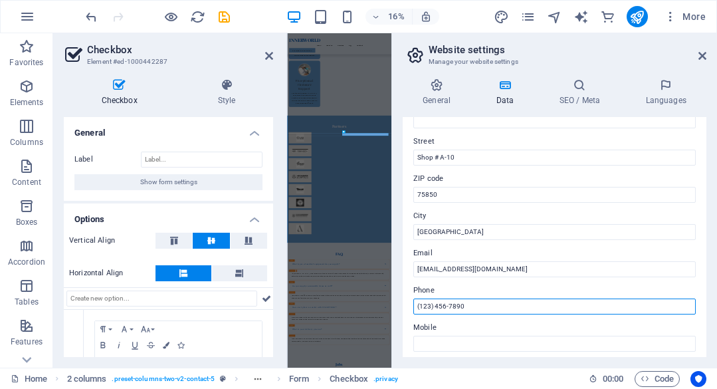
click at [502, 308] on input "(123) 456-7890" at bounding box center [554, 306] width 282 height 16
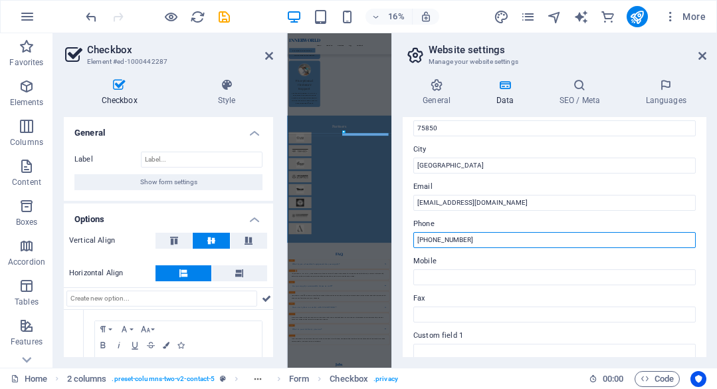
click at [505, 237] on input "[PHONE_NUMBER]" at bounding box center [554, 240] width 282 height 16
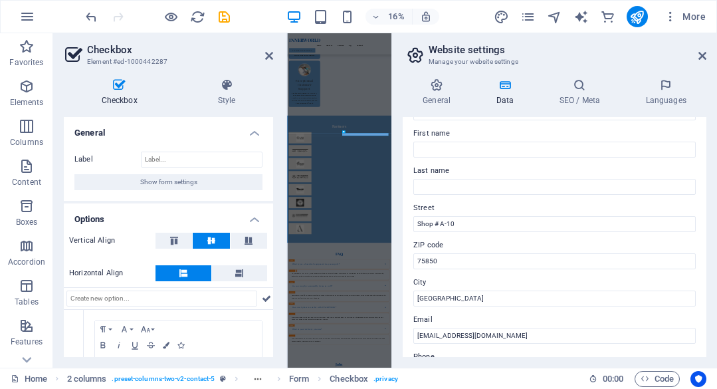
scroll to position [0, 0]
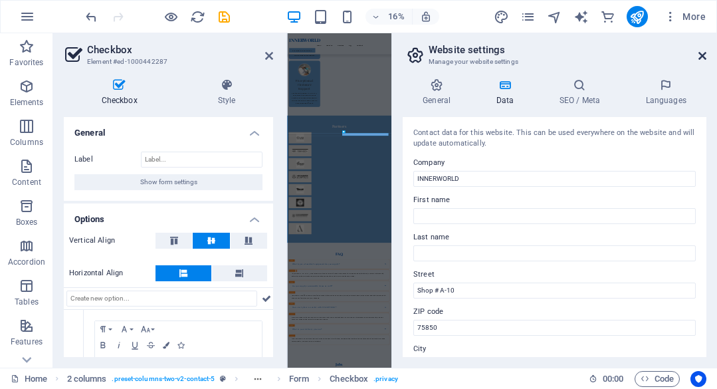
type input "[PHONE_NUMBER]"
click at [699, 58] on icon at bounding box center [702, 55] width 8 height 11
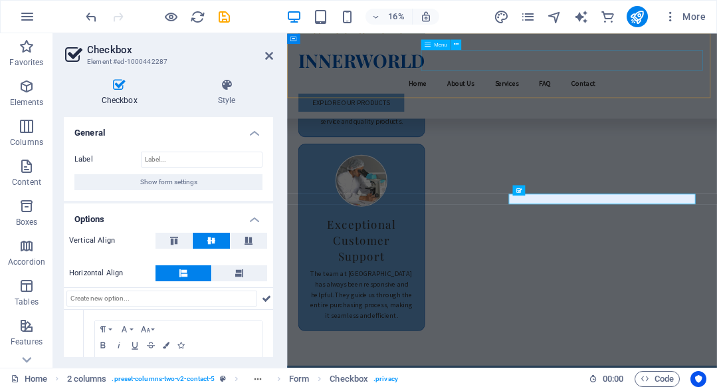
scroll to position [4784, 0]
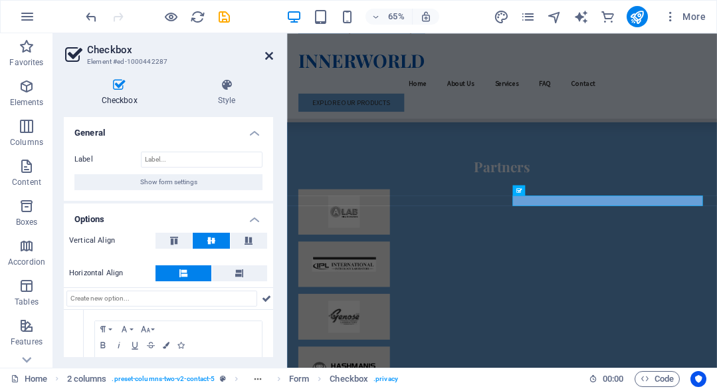
drag, startPoint x: 217, startPoint y: 20, endPoint x: 270, endPoint y: 54, distance: 63.4
click at [270, 54] on icon at bounding box center [269, 55] width 8 height 11
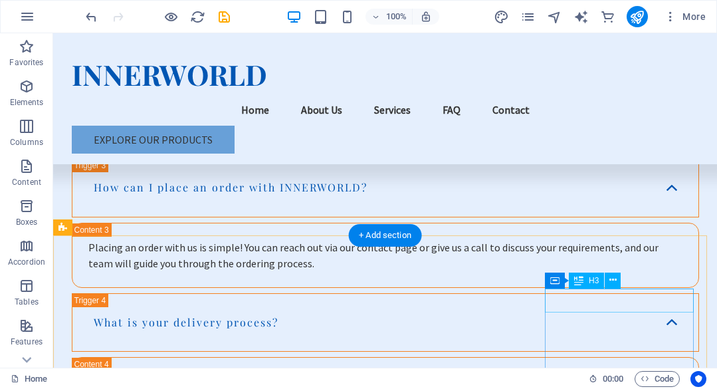
scroll to position [6090, 0]
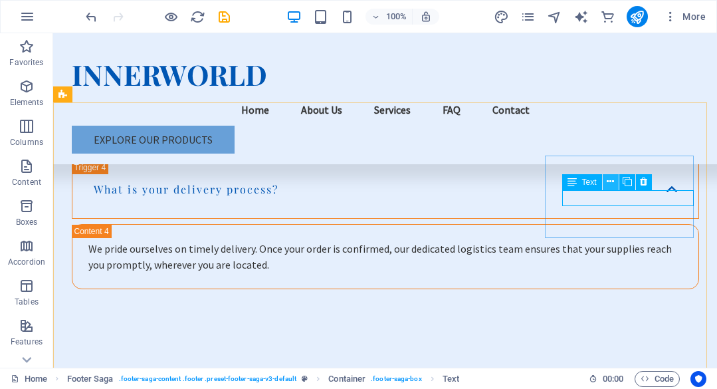
click at [609, 185] on icon at bounding box center [609, 182] width 7 height 14
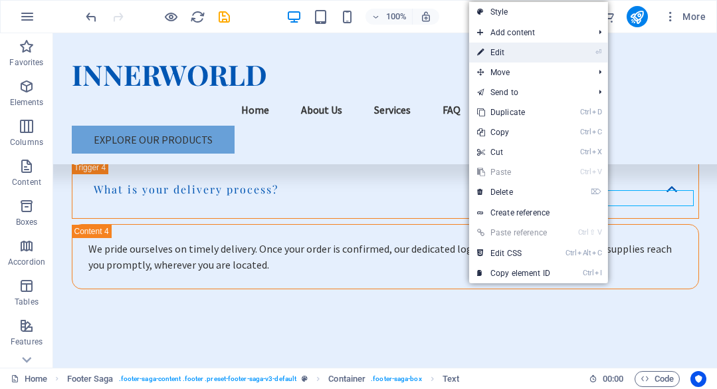
click at [586, 57] on li "⏎ Edit" at bounding box center [538, 53] width 139 height 20
click at [535, 49] on link "⏎ Edit" at bounding box center [513, 53] width 89 height 20
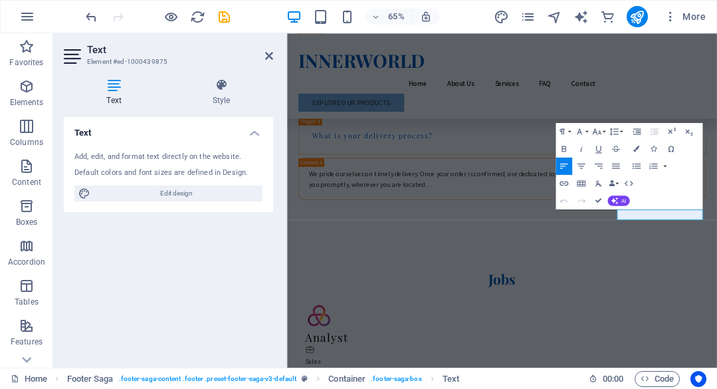
scroll to position [5976, 0]
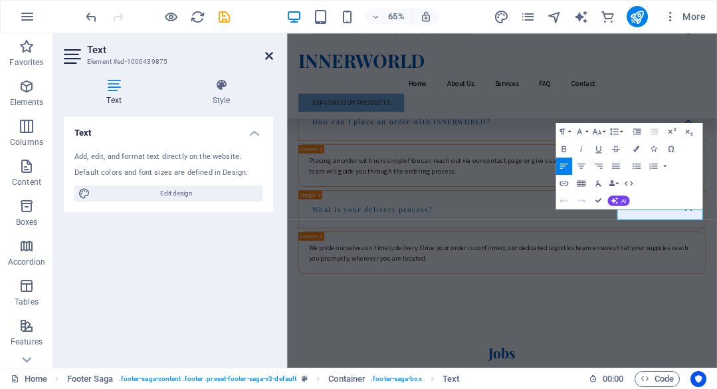
click at [267, 59] on icon at bounding box center [269, 55] width 8 height 11
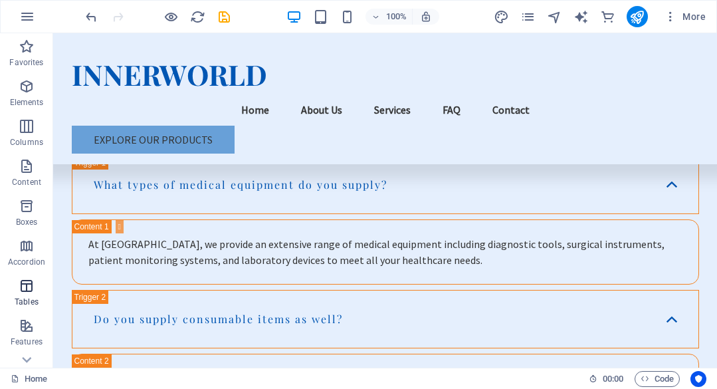
scroll to position [304, 0]
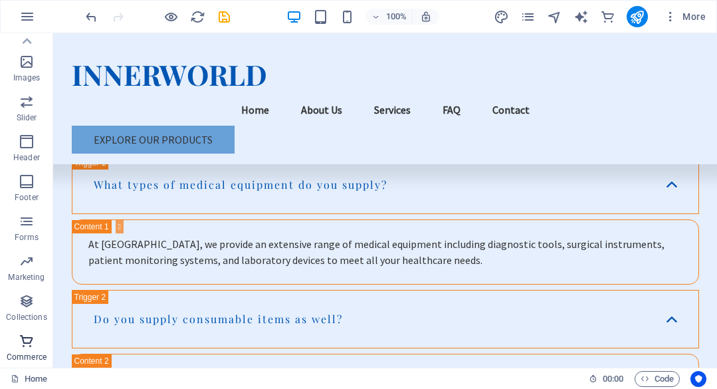
click at [25, 341] on icon "button" at bounding box center [27, 341] width 16 height 16
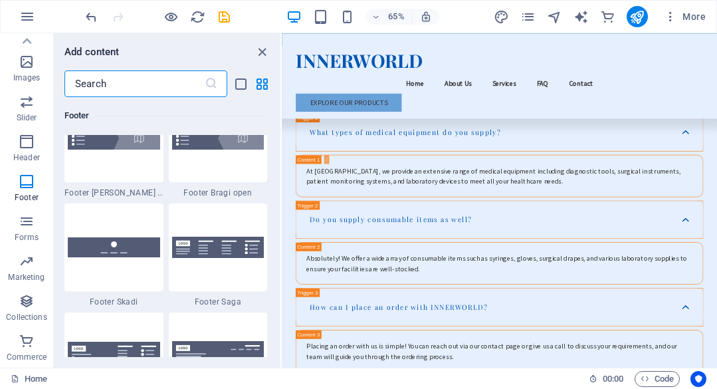
scroll to position [8937, 0]
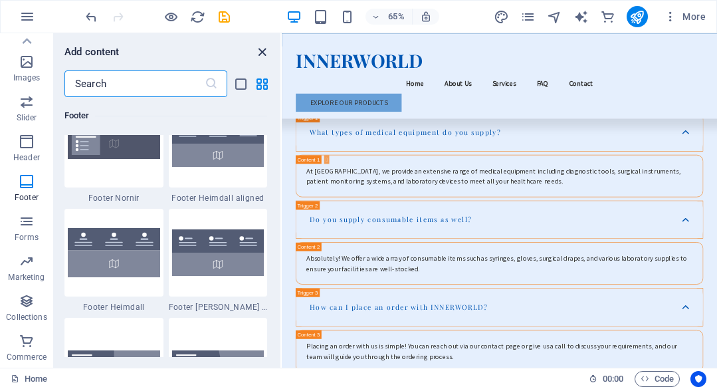
click at [262, 44] on icon "close panel" at bounding box center [261, 51] width 15 height 15
click at [602, 50] on div "INNERWORLD Menu Home About Us Services FAQ Contact Explore Our Products" at bounding box center [616, 98] width 669 height 131
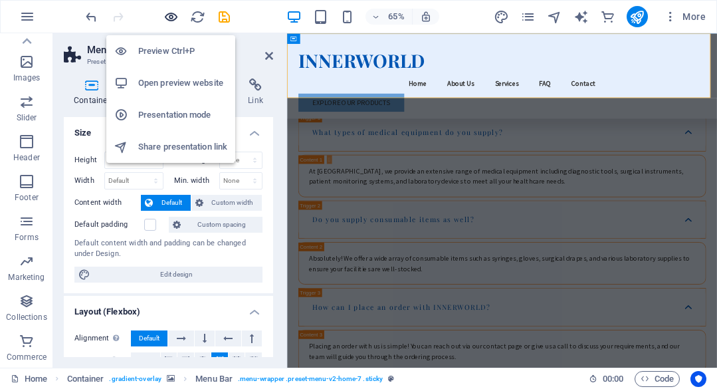
click at [171, 15] on icon "button" at bounding box center [170, 16] width 15 height 15
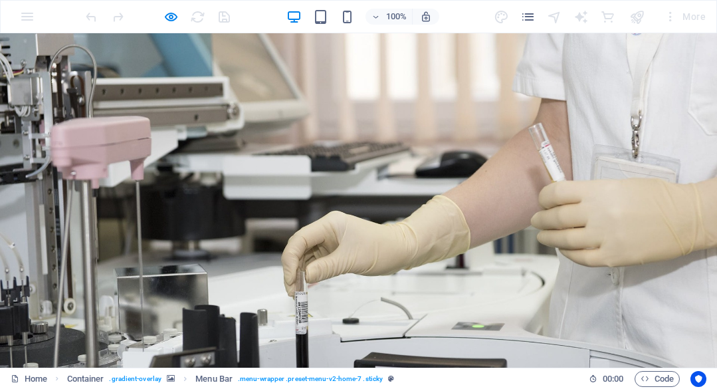
scroll to position [66, 0]
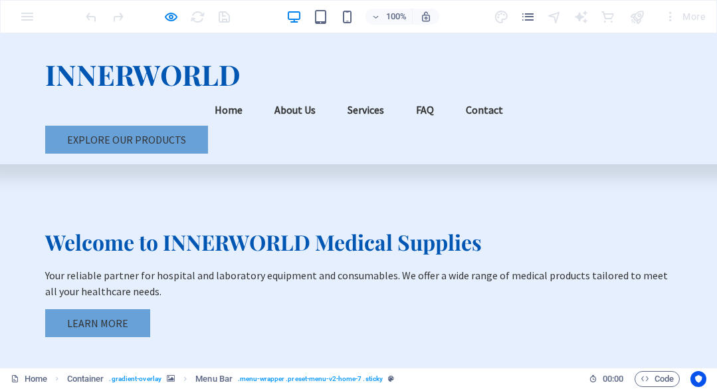
scroll to position [347, 0]
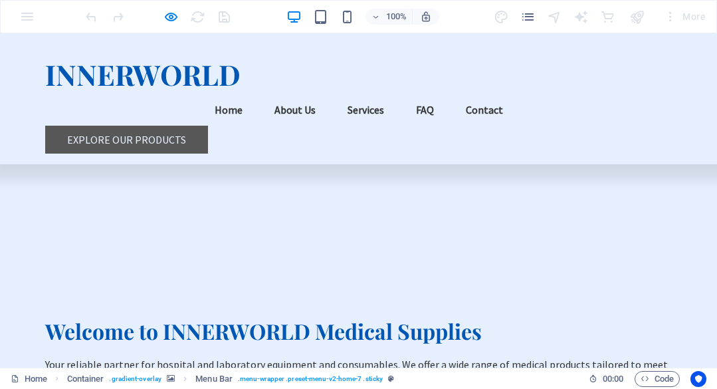
click at [130, 126] on link "Explore Our Products" at bounding box center [126, 140] width 163 height 28
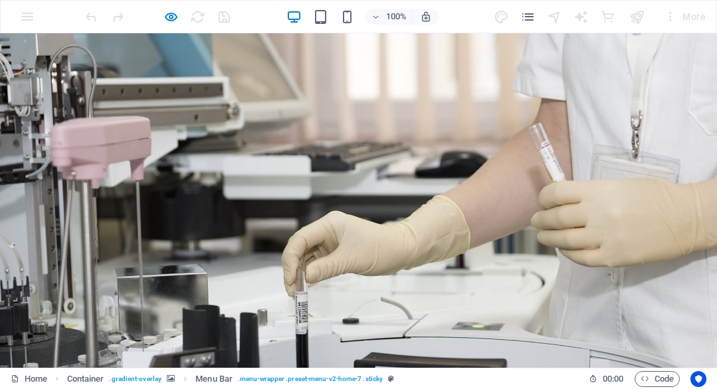
scroll to position [99, 0]
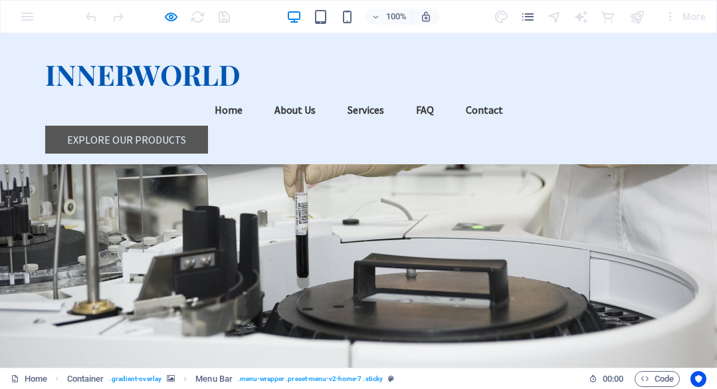
click at [130, 126] on link "Explore Our Products" at bounding box center [126, 140] width 163 height 28
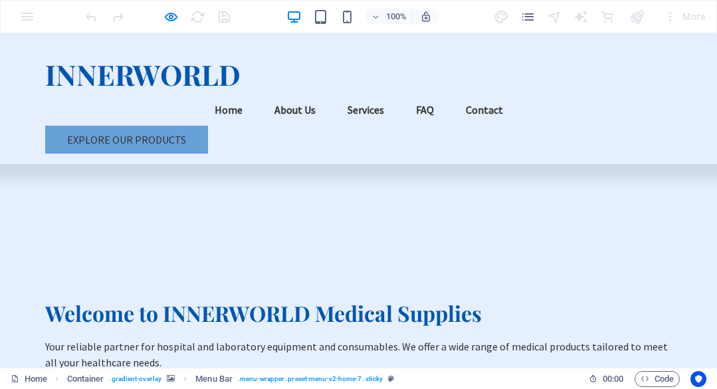
scroll to position [564, 0]
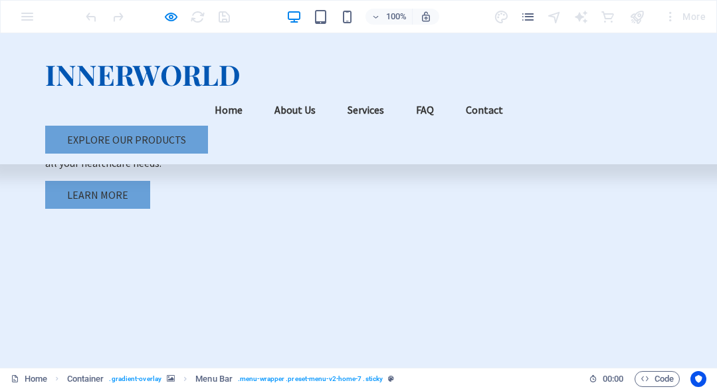
click at [326, 94] on link "About Us" at bounding box center [295, 110] width 62 height 32
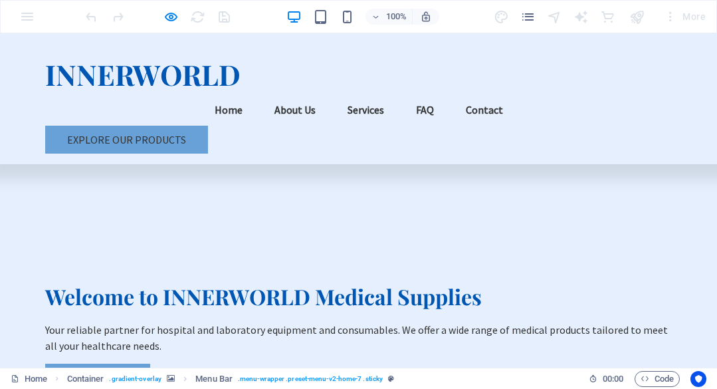
scroll to position [347, 0]
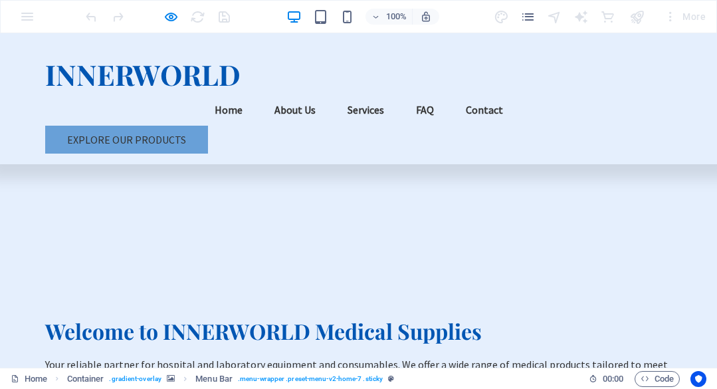
click at [395, 94] on link "Services" at bounding box center [366, 110] width 58 height 32
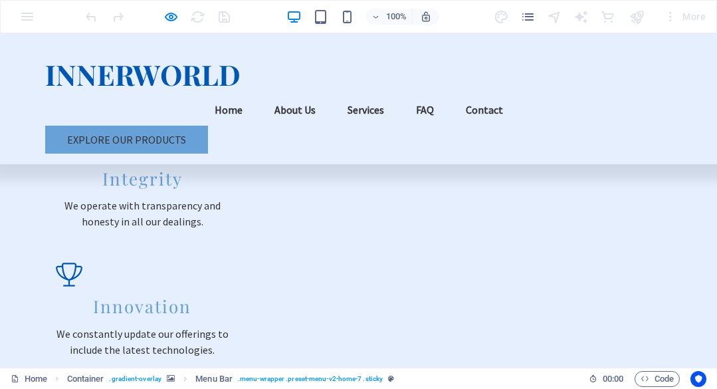
scroll to position [1764, 0]
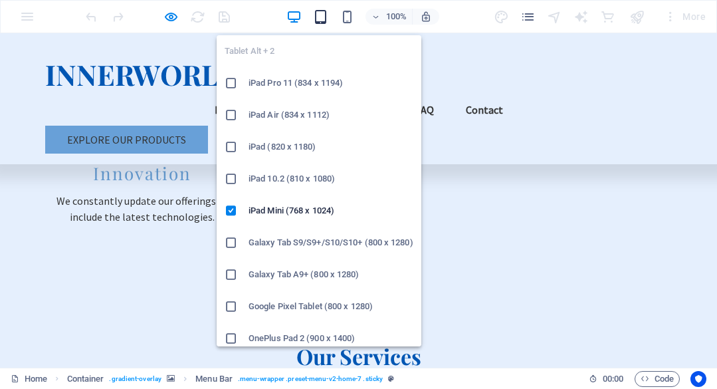
click at [323, 19] on icon "button" at bounding box center [320, 16] width 15 height 15
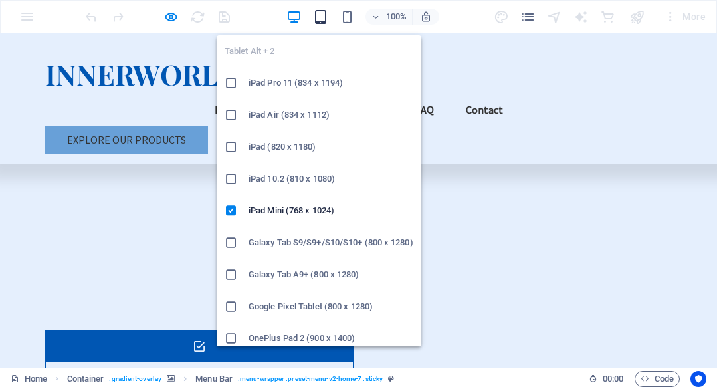
scroll to position [1829, 0]
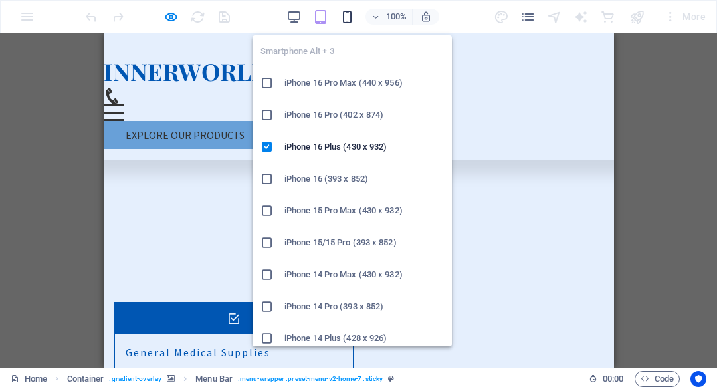
click at [348, 17] on icon "button" at bounding box center [346, 16] width 15 height 15
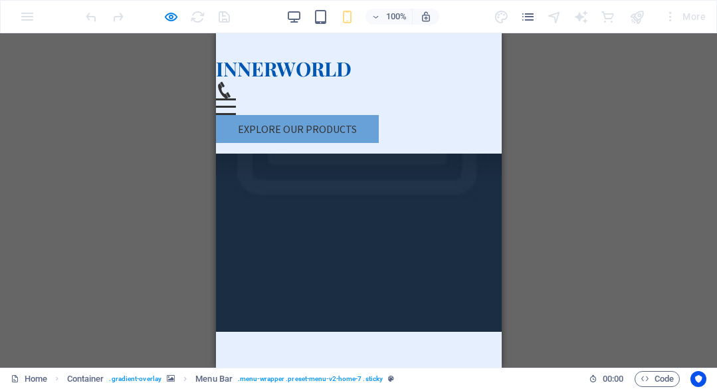
scroll to position [266, 0]
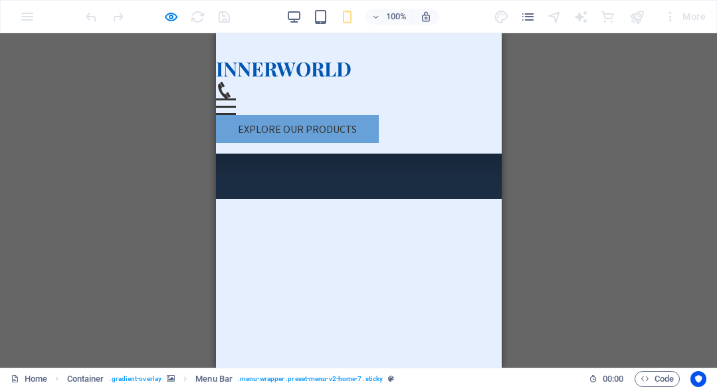
click at [232, 82] on icon at bounding box center [223, 90] width 17 height 17
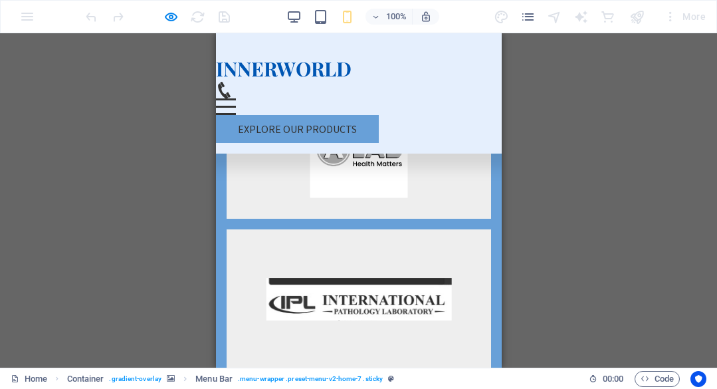
scroll to position [4716, 0]
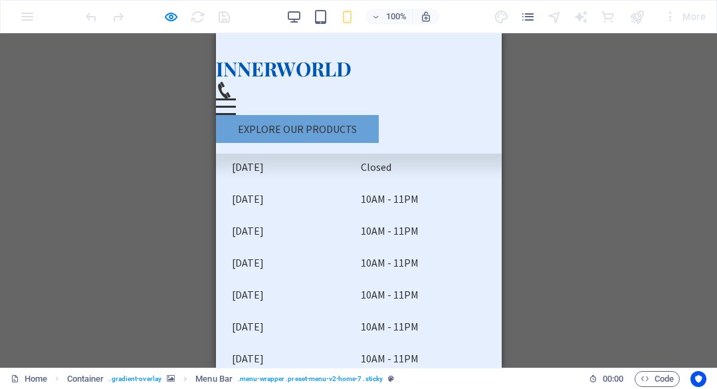
scroll to position [10046, 0]
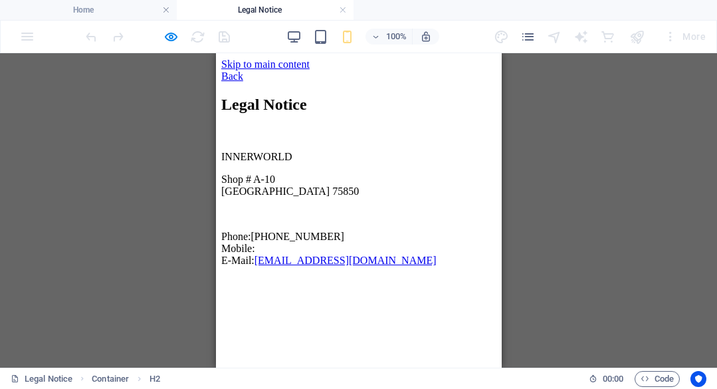
scroll to position [0, 0]
click at [226, 74] on div "Back" at bounding box center [358, 76] width 275 height 12
click at [241, 73] on div "Back" at bounding box center [358, 76] width 275 height 12
click at [230, 73] on div "Back" at bounding box center [358, 76] width 275 height 12
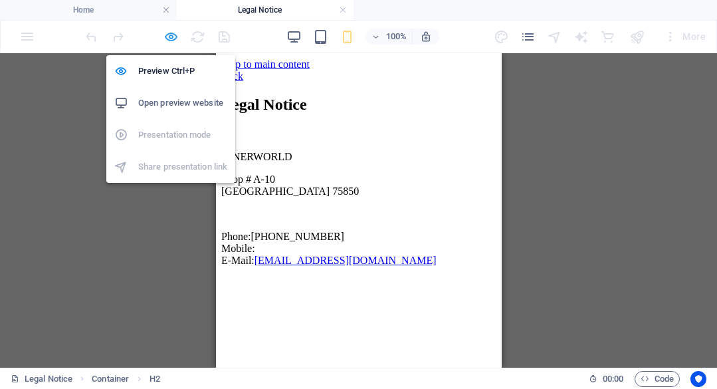
click at [170, 40] on icon "button" at bounding box center [170, 36] width 15 height 15
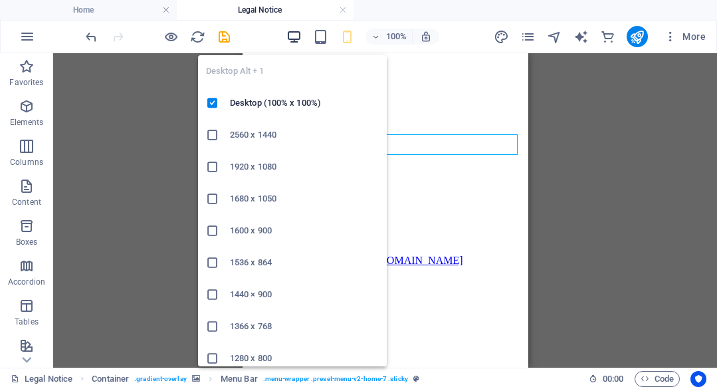
click at [290, 35] on icon "button" at bounding box center [293, 36] width 15 height 15
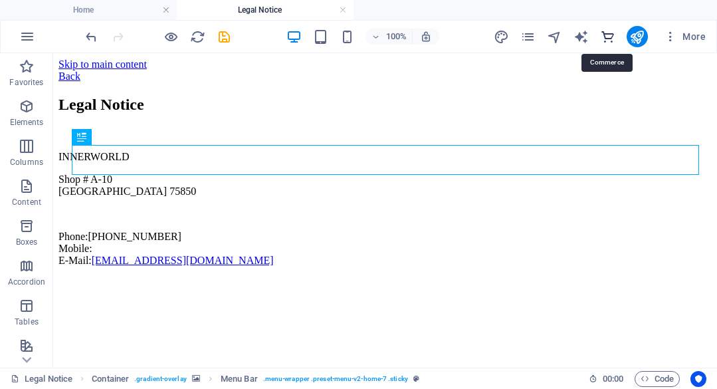
click at [612, 33] on icon "commerce" at bounding box center [607, 36] width 15 height 15
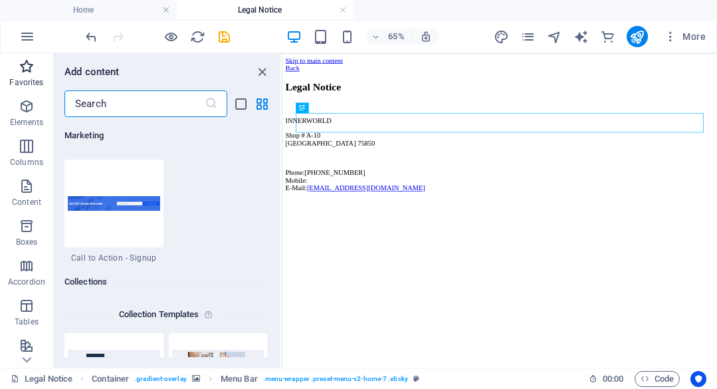
click at [29, 76] on span "Favorites" at bounding box center [26, 74] width 53 height 32
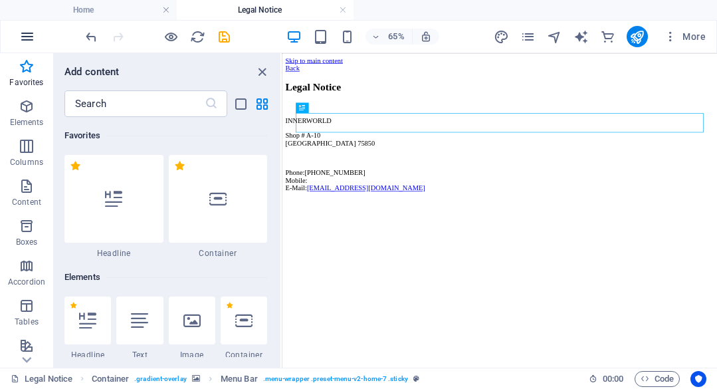
click at [27, 36] on icon "button" at bounding box center [27, 37] width 16 height 16
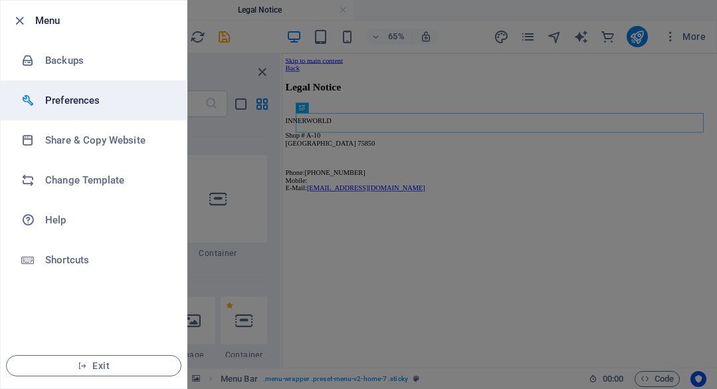
click at [66, 96] on h6 "Preferences" at bounding box center [106, 100] width 123 height 16
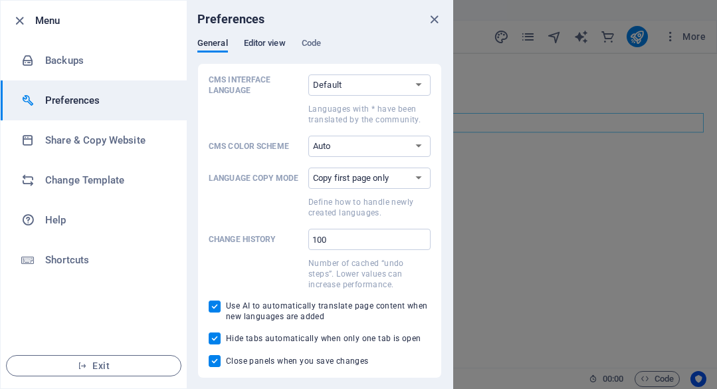
click at [267, 42] on span "Editor view" at bounding box center [265, 44] width 42 height 19
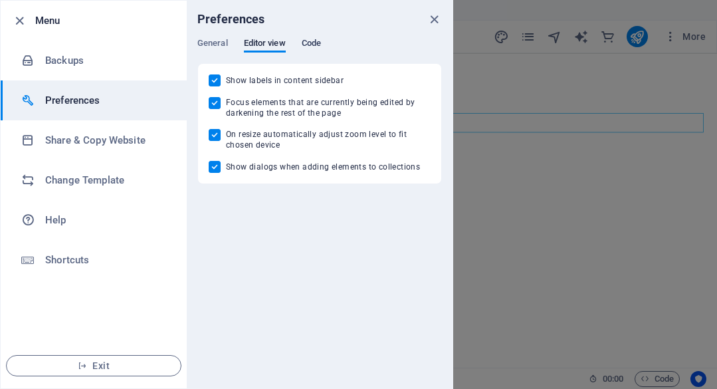
click at [310, 41] on span "Code" at bounding box center [311, 44] width 19 height 19
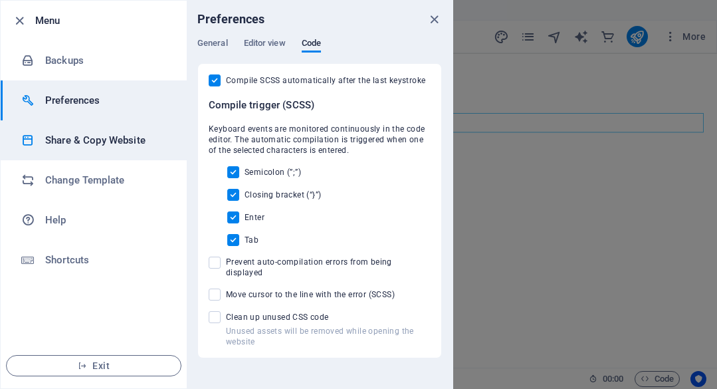
click at [118, 142] on h6 "Share & Copy Website" at bounding box center [106, 140] width 123 height 16
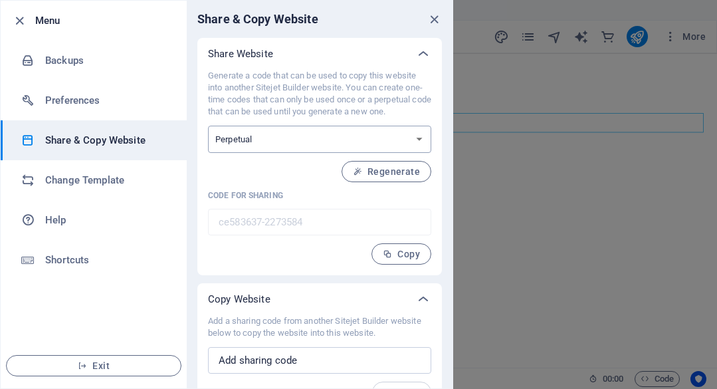
click at [317, 143] on select "One-time Perpetual" at bounding box center [319, 139] width 223 height 27
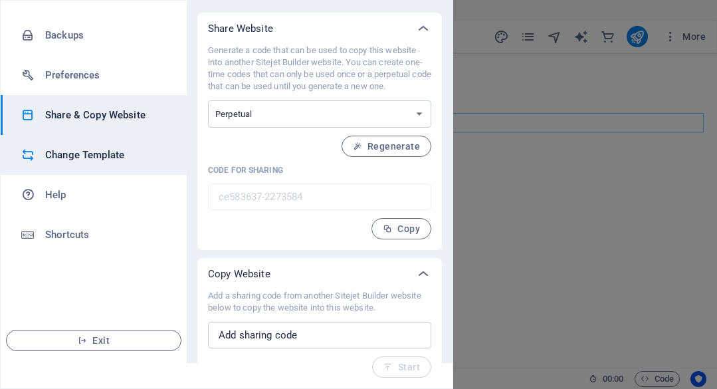
click at [115, 155] on h6 "Change Template" at bounding box center [106, 155] width 123 height 16
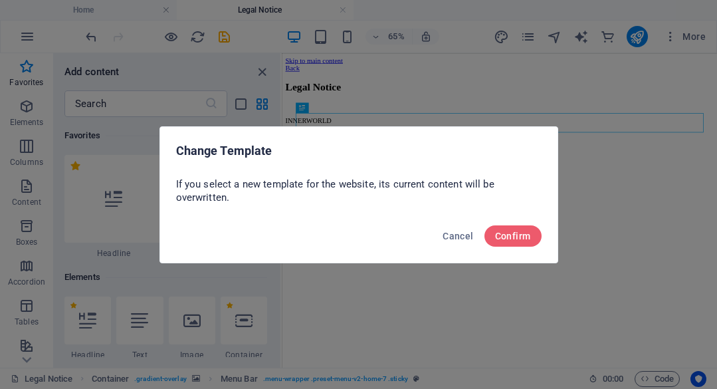
scroll to position [0, 0]
click at [516, 236] on span "Confirm" at bounding box center [513, 235] width 36 height 11
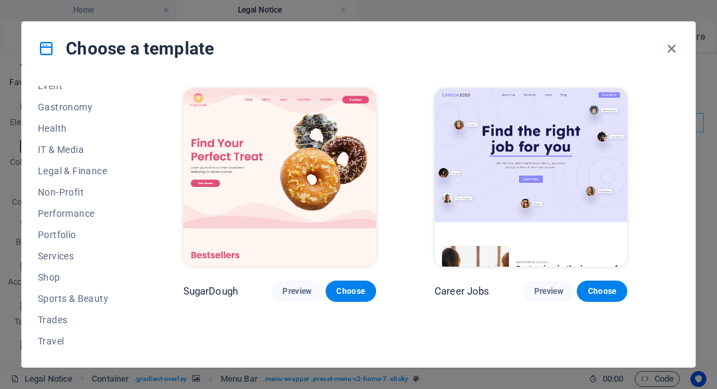
scroll to position [288, 0]
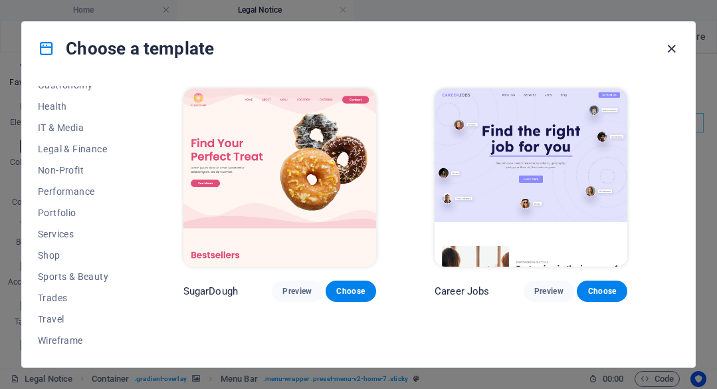
click at [674, 50] on icon "button" at bounding box center [671, 48] width 15 height 15
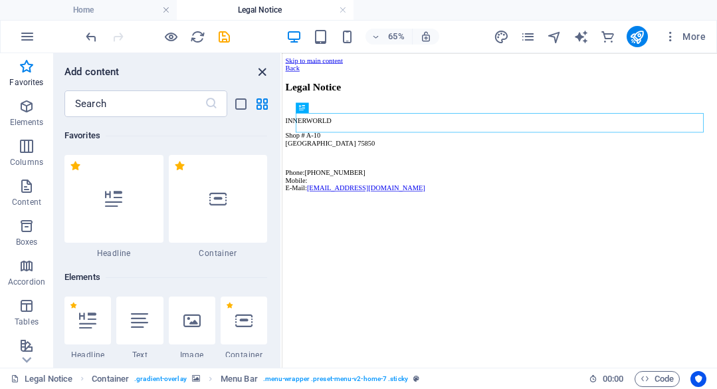
click at [263, 75] on icon "close panel" at bounding box center [261, 71] width 15 height 15
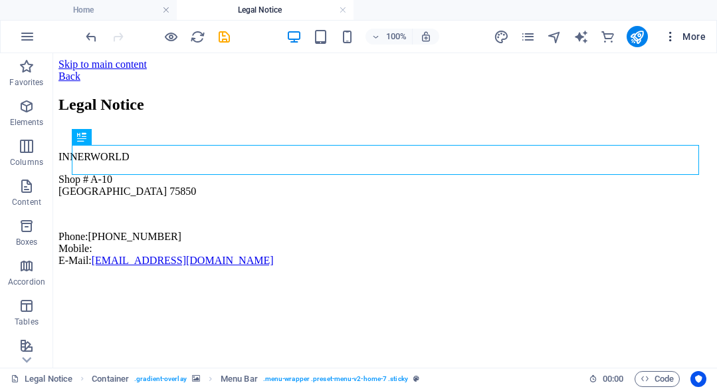
click at [691, 42] on span "More" at bounding box center [685, 36] width 42 height 13
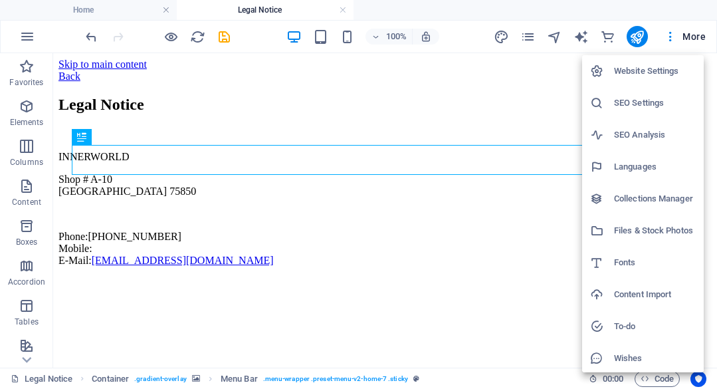
click at [657, 70] on h6 "Website Settings" at bounding box center [655, 71] width 82 height 16
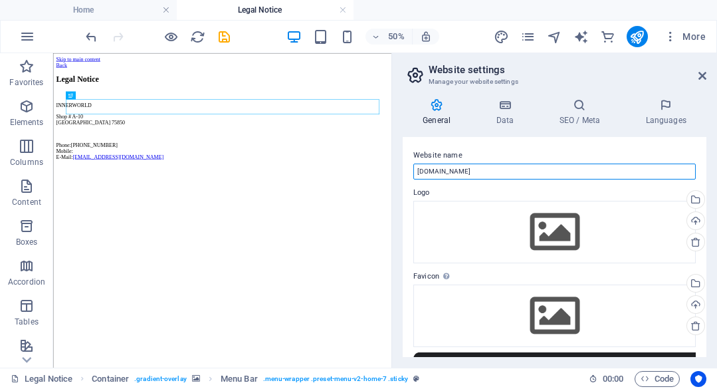
click at [563, 169] on input "[DOMAIN_NAME]" at bounding box center [554, 171] width 282 height 16
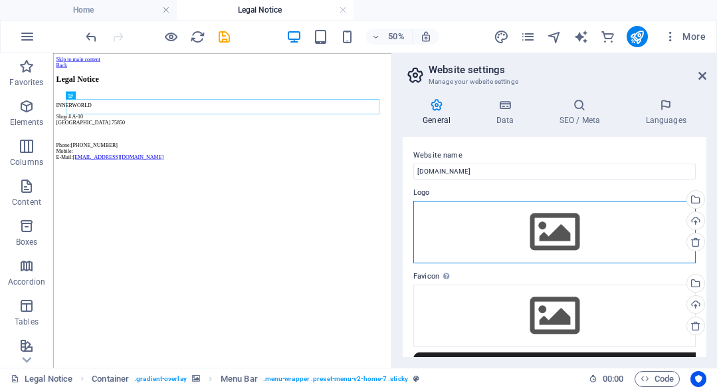
click at [563, 241] on div "Drag files here, click to choose files or select files from Files or our free s…" at bounding box center [554, 232] width 282 height 62
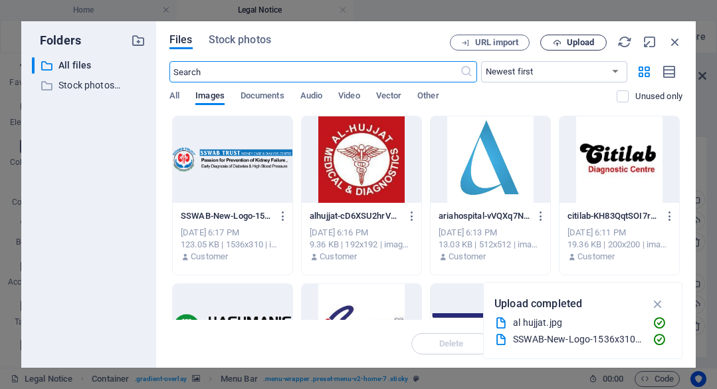
click at [586, 43] on span "Upload" at bounding box center [580, 43] width 27 height 8
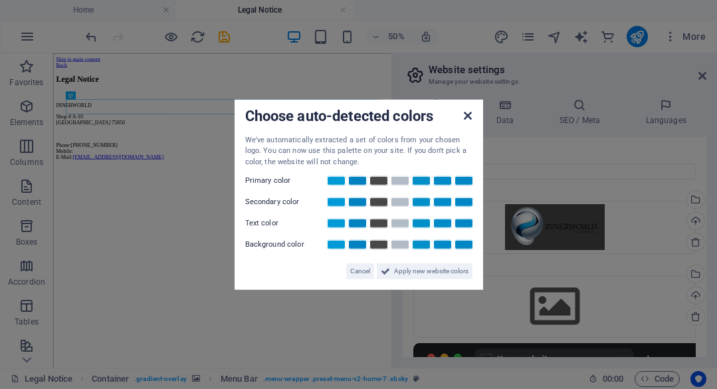
click at [468, 118] on icon at bounding box center [468, 115] width 8 height 11
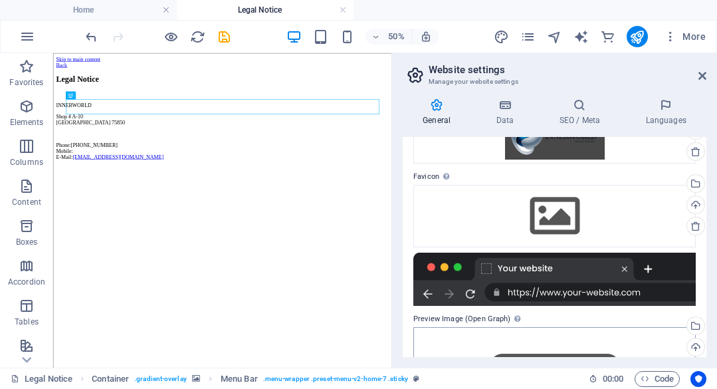
scroll to position [24, 0]
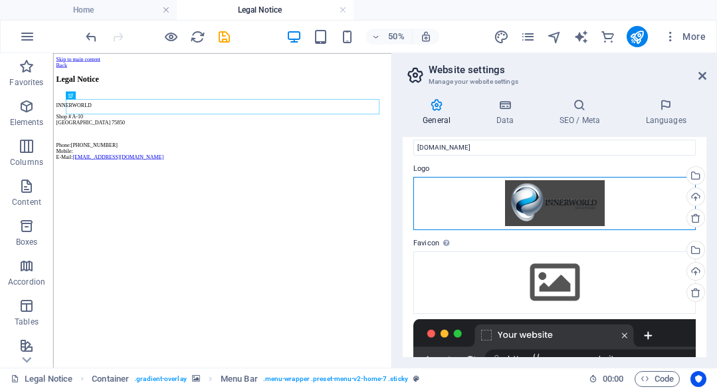
click at [548, 205] on div "Drag files here, click to choose files or select files from Files or our free s…" at bounding box center [554, 203] width 282 height 53
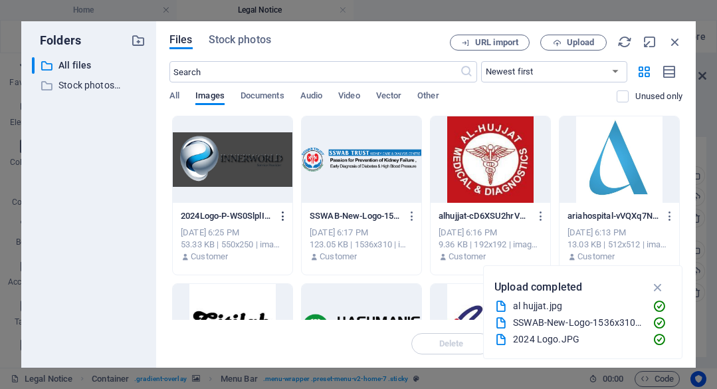
click at [280, 216] on icon "button" at bounding box center [283, 216] width 13 height 12
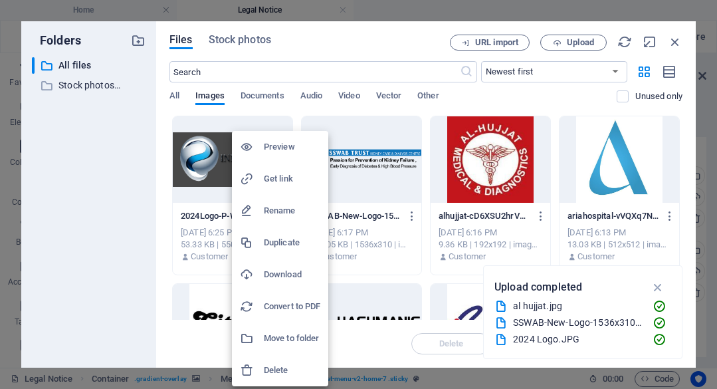
click at [295, 376] on h6 "Delete" at bounding box center [292, 370] width 56 height 16
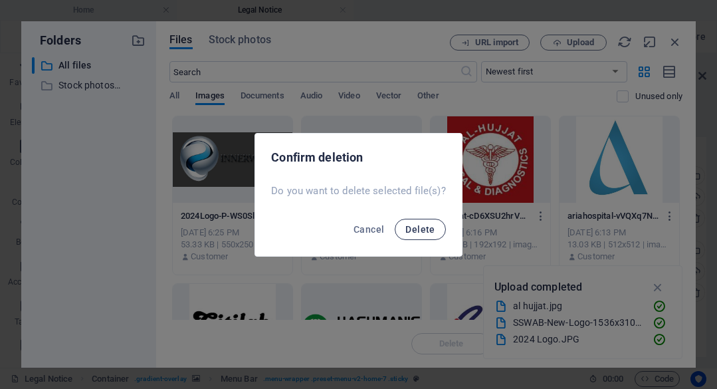
click at [420, 234] on span "Delete" at bounding box center [419, 229] width 29 height 11
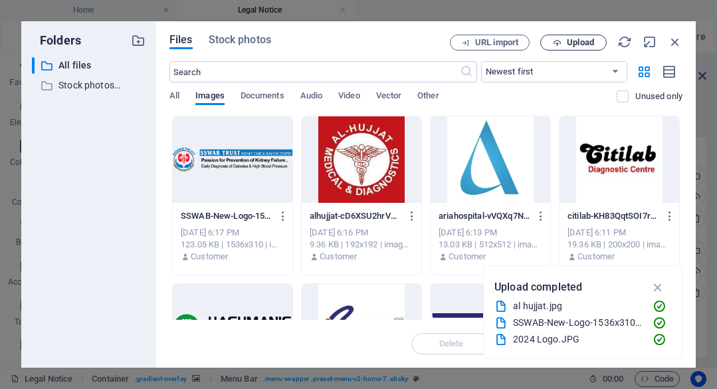
click at [559, 43] on icon "button" at bounding box center [557, 43] width 9 height 9
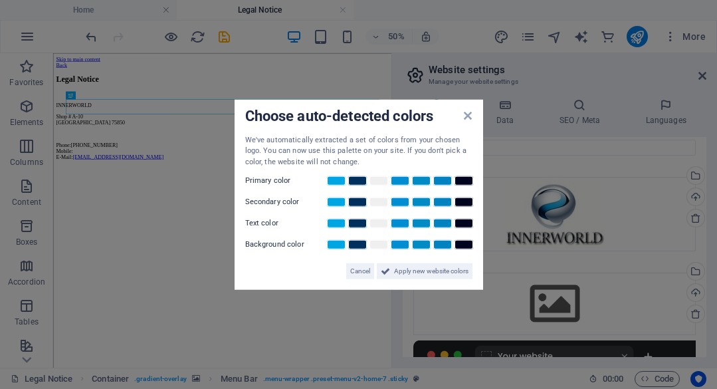
click at [467, 123] on div "Choose auto-detected colors" at bounding box center [358, 117] width 227 height 14
click at [467, 116] on icon at bounding box center [468, 115] width 8 height 11
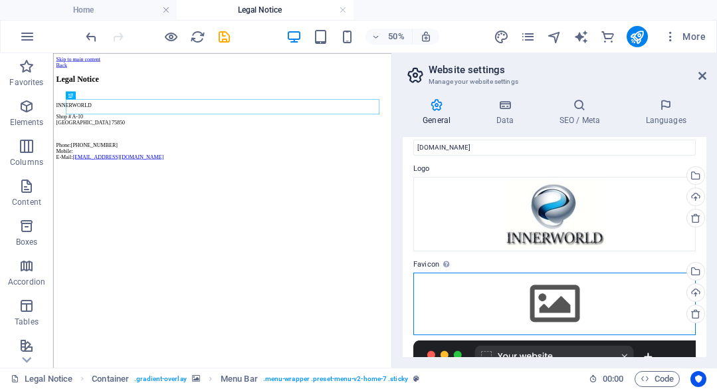
click at [541, 298] on div "Drag files here, click to choose files or select files from Files or our free s…" at bounding box center [554, 303] width 282 height 62
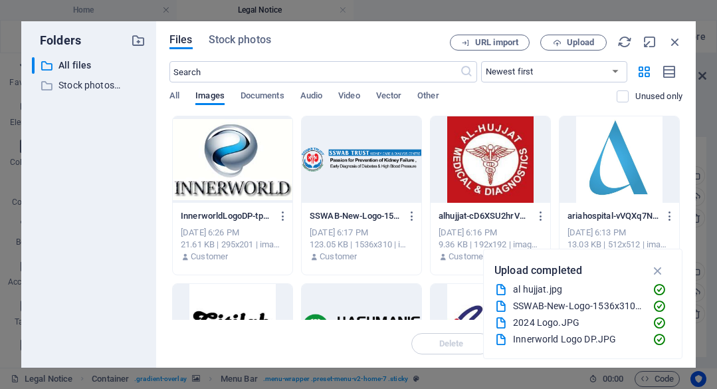
click at [254, 144] on div at bounding box center [233, 159] width 120 height 86
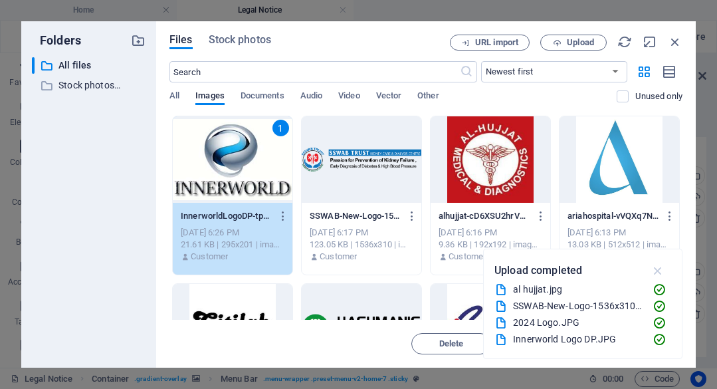
click at [659, 268] on icon "button" at bounding box center [657, 270] width 15 height 15
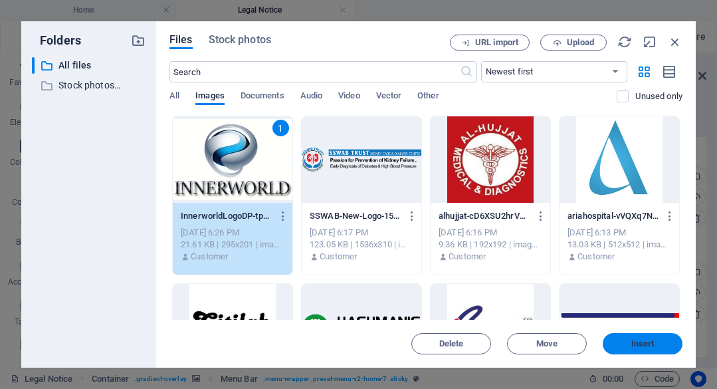
click at [637, 343] on span "Insert" at bounding box center [642, 343] width 23 height 8
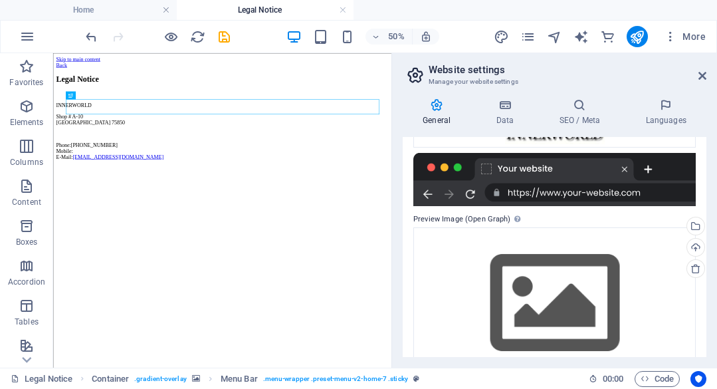
scroll to position [256, 0]
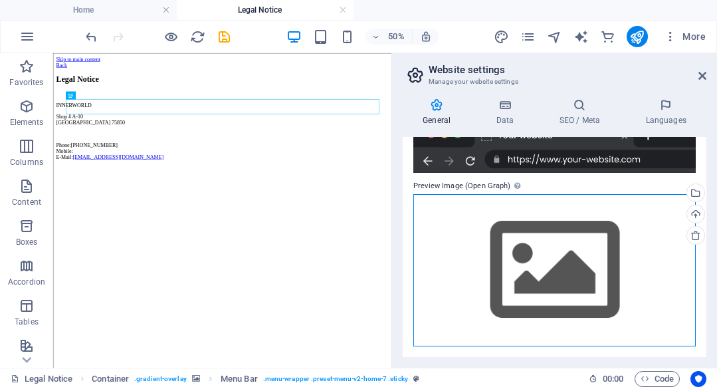
click at [551, 258] on div "Drag files here, click to choose files or select files from Files or our free s…" at bounding box center [554, 270] width 282 height 152
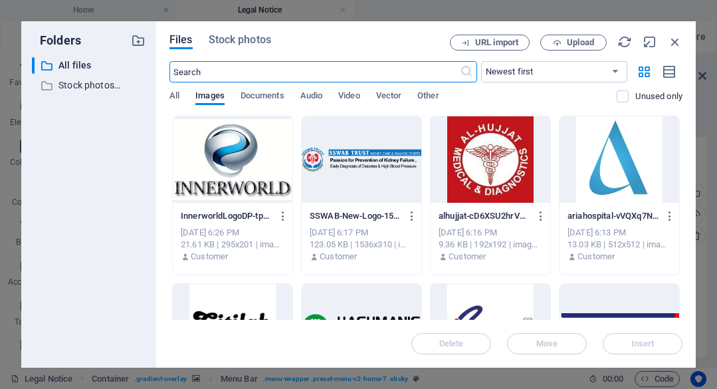
click at [236, 147] on div at bounding box center [233, 159] width 120 height 86
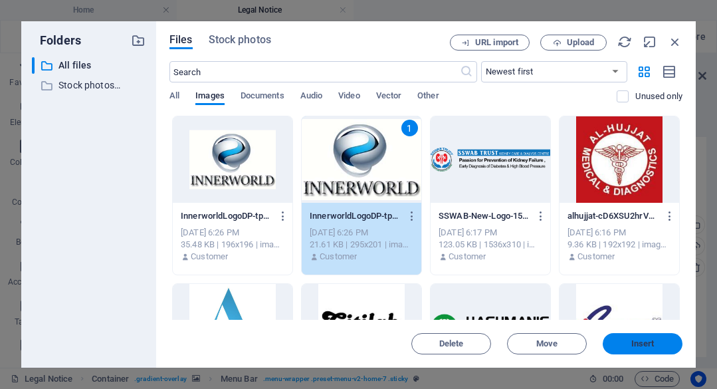
scroll to position [288, 0]
click at [642, 337] on button "Insert" at bounding box center [642, 343] width 80 height 21
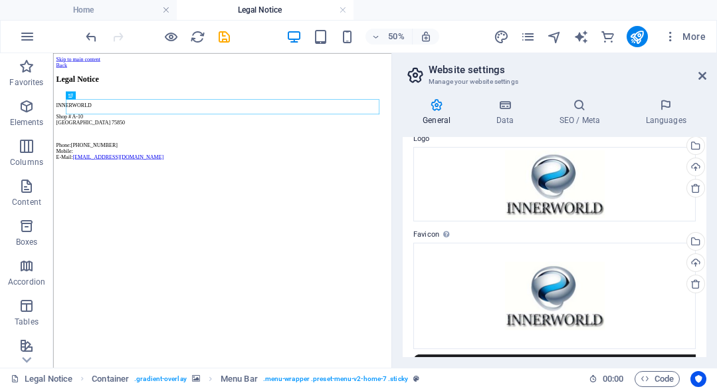
scroll to position [0, 0]
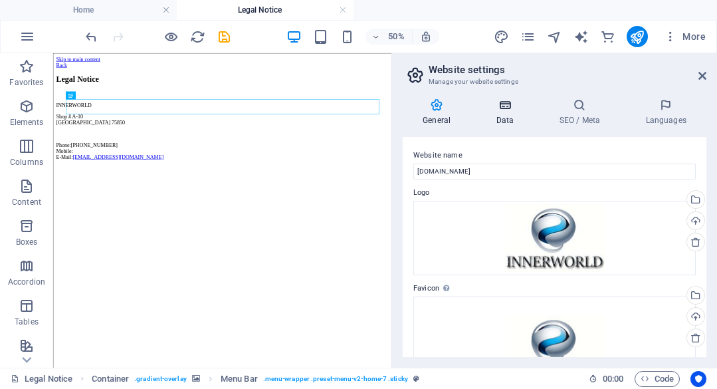
click at [499, 114] on h4 "Data" at bounding box center [507, 112] width 63 height 28
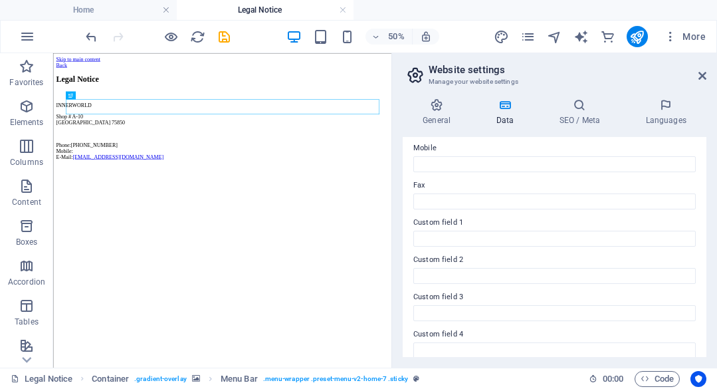
scroll to position [418, 0]
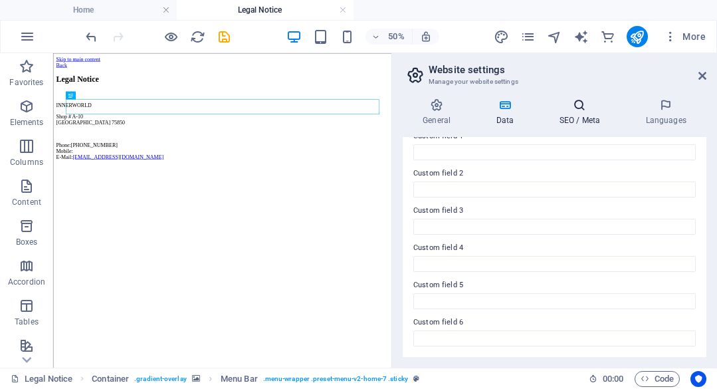
click at [575, 114] on h4 "SEO / Meta" at bounding box center [582, 112] width 86 height 28
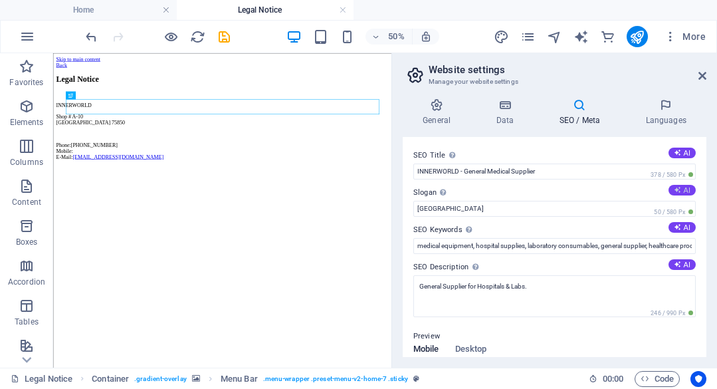
click at [673, 186] on button "AI" at bounding box center [681, 190] width 27 height 11
type input "Quality Medical Supplies for Superior Patient Care"
click at [677, 224] on icon at bounding box center [676, 226] width 7 height 7
type input "medical supplies, hospital equipment, laboratory equipment, consumable medical …"
click at [687, 263] on button "AI" at bounding box center [681, 264] width 27 height 11
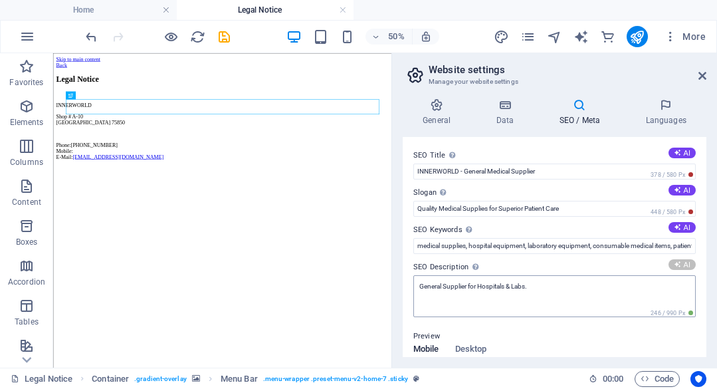
type textarea "Discover INNERWORLD – your trusted source for quality medical supplies and lab …"
click at [679, 150] on button "AI" at bounding box center [681, 152] width 27 height 11
click at [687, 151] on button "AI" at bounding box center [681, 152] width 27 height 11
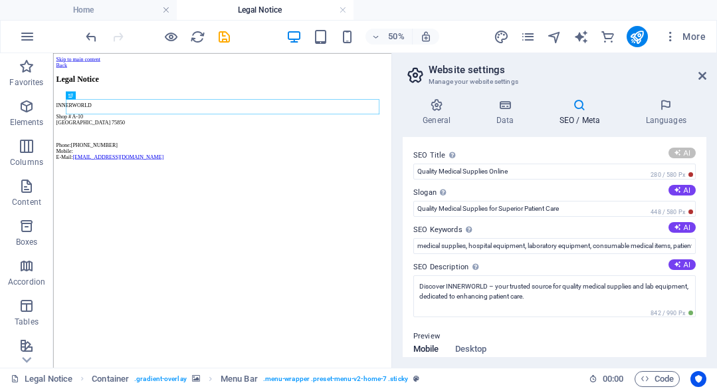
type input "Top Medical Supplies & Equipment"
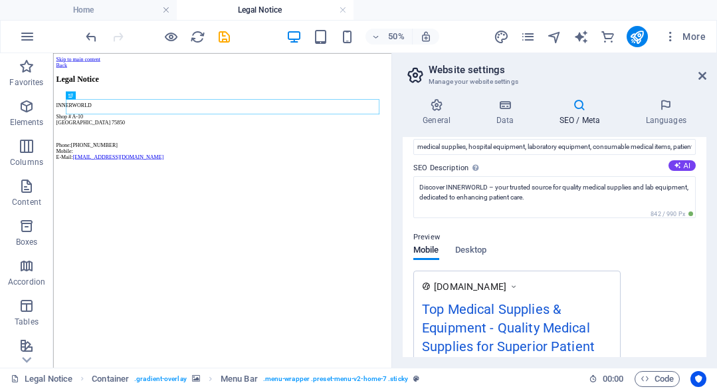
scroll to position [0, 0]
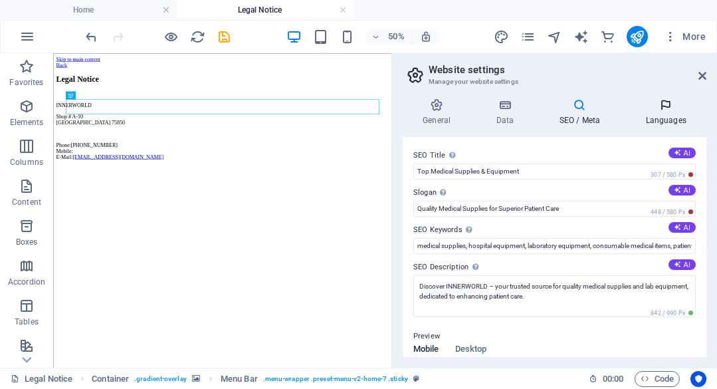
click at [662, 113] on h4 "Languages" at bounding box center [665, 112] width 81 height 28
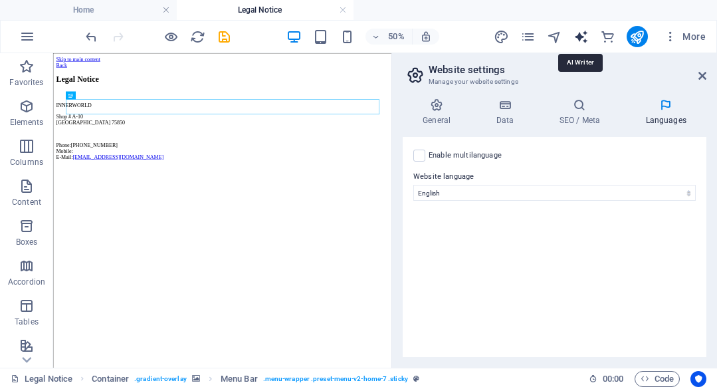
click at [585, 39] on icon "text_generator" at bounding box center [580, 36] width 15 height 15
select select "English"
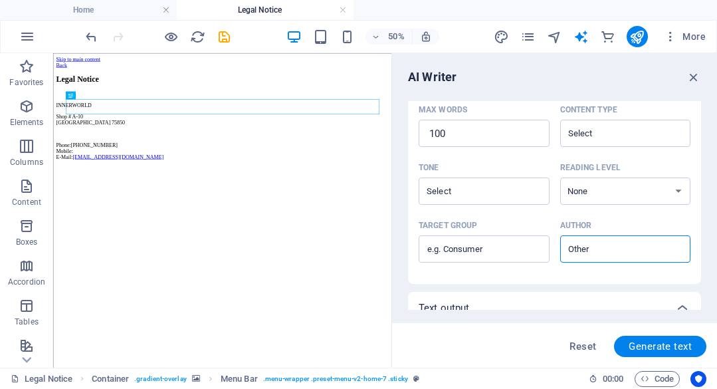
scroll to position [422, 0]
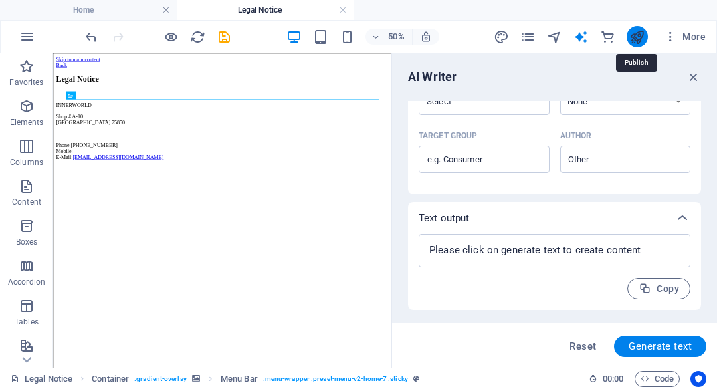
click at [632, 37] on icon "publish" at bounding box center [636, 36] width 15 height 15
